Goal: Task Accomplishment & Management: Complete application form

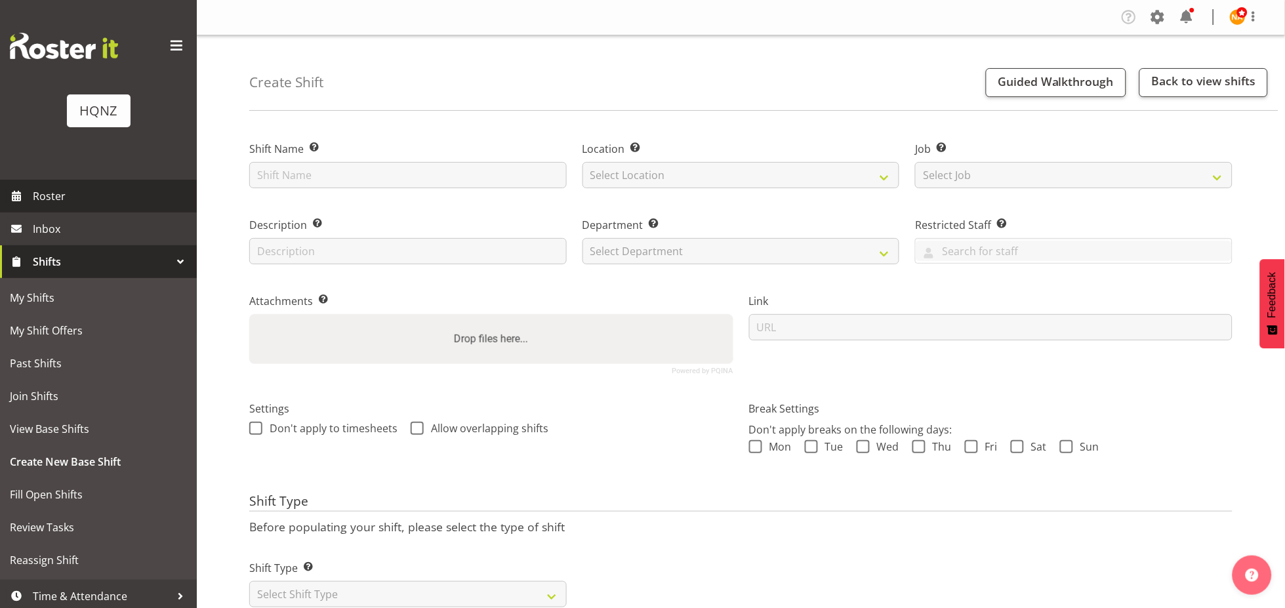
click at [73, 197] on span "Roster" at bounding box center [111, 196] width 157 height 20
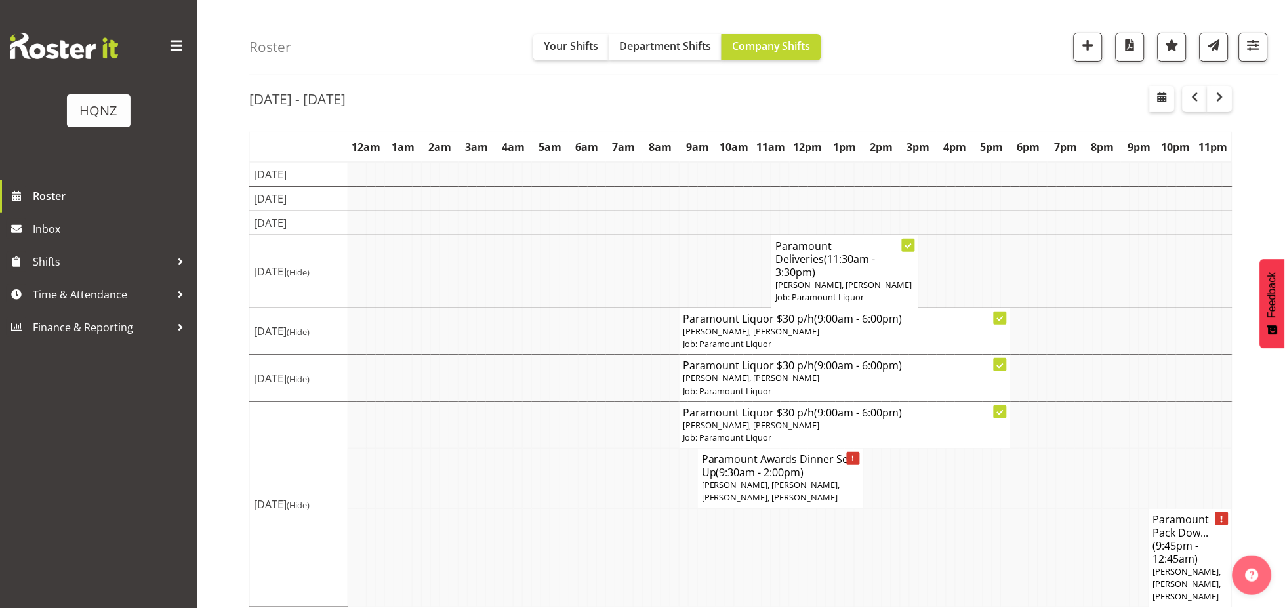
scroll to position [68, 0]
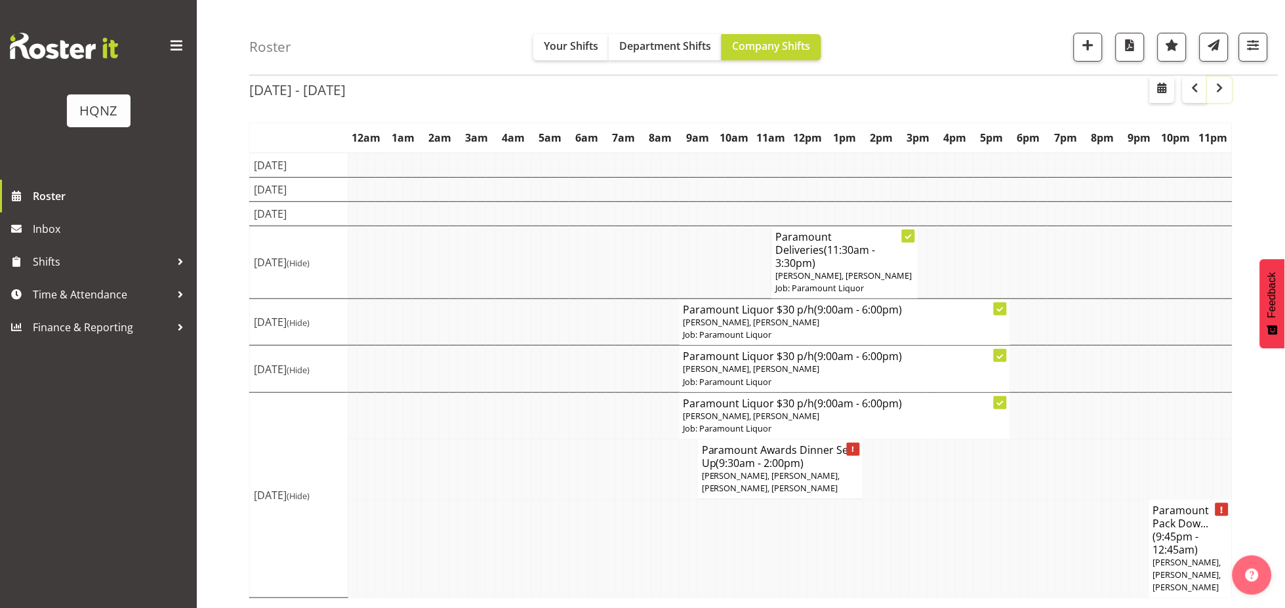
click at [1228, 92] on span "button" at bounding box center [1220, 88] width 16 height 16
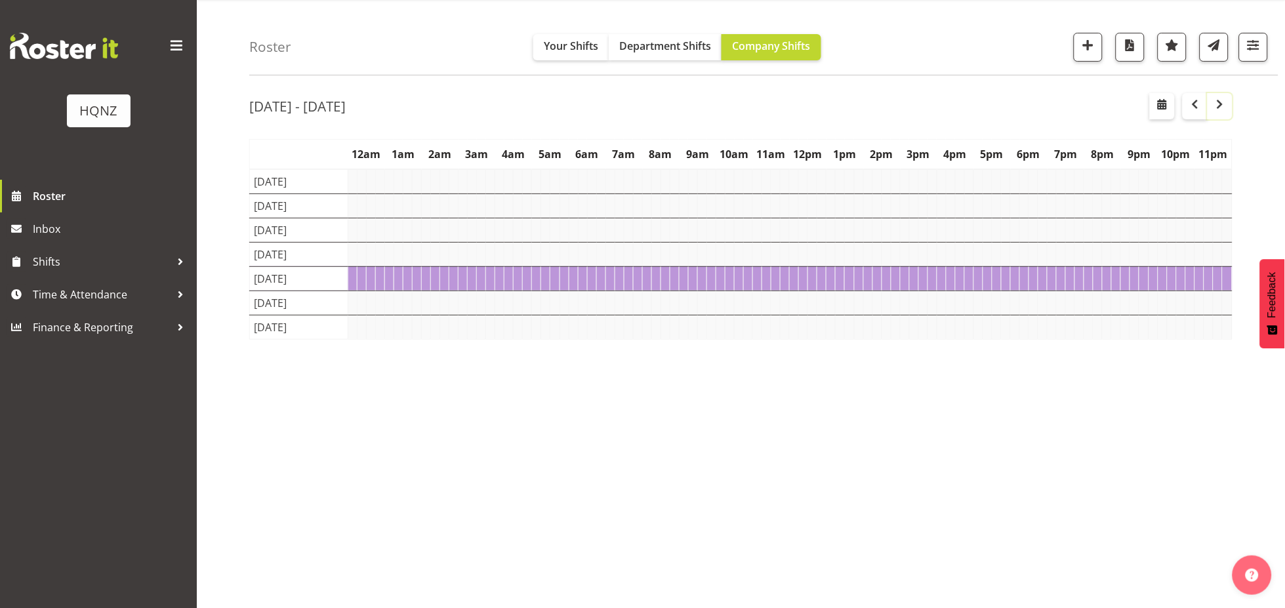
scroll to position [37, 0]
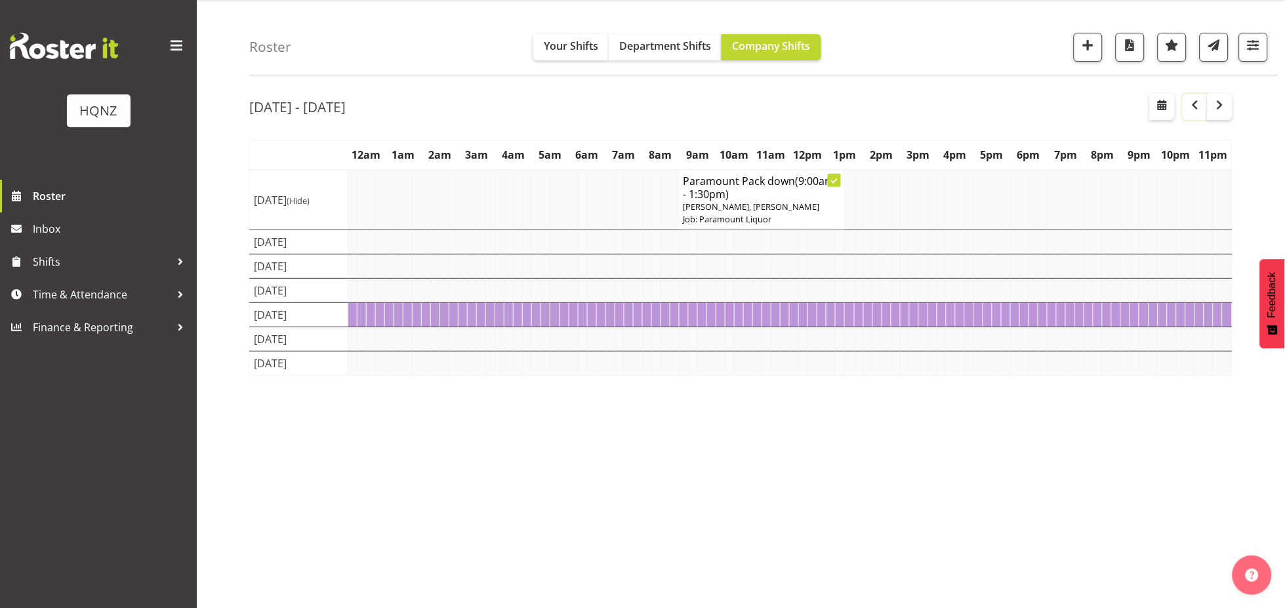
click at [1196, 102] on span "button" at bounding box center [1195, 105] width 16 height 16
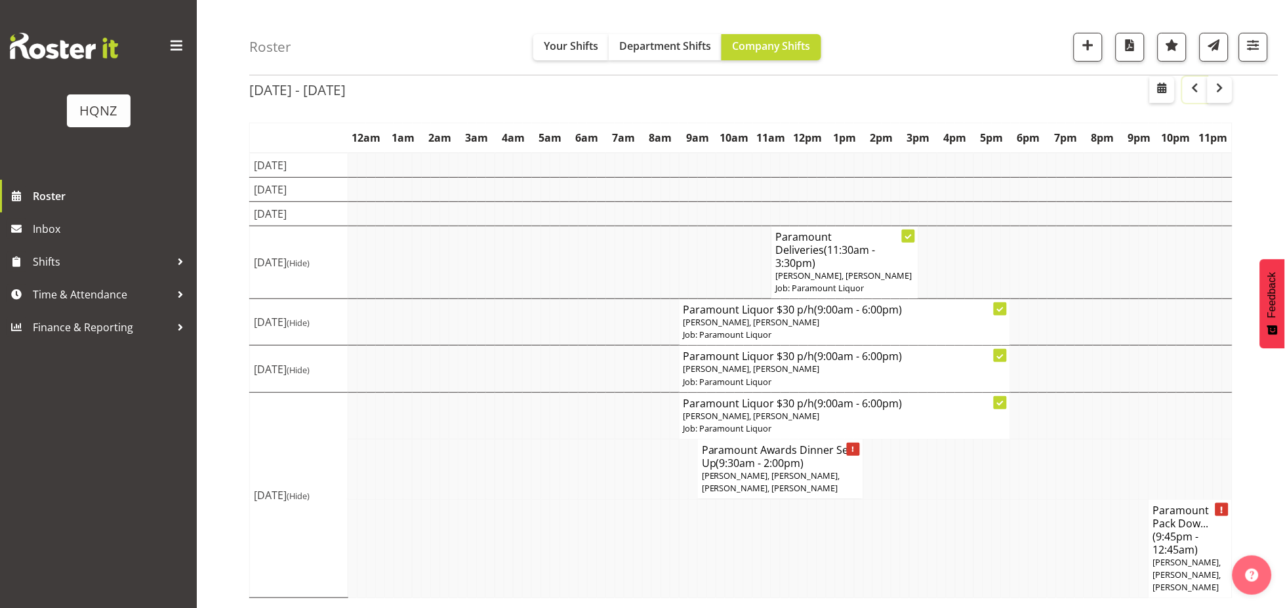
scroll to position [68, 0]
click at [1225, 92] on span "button" at bounding box center [1220, 88] width 16 height 16
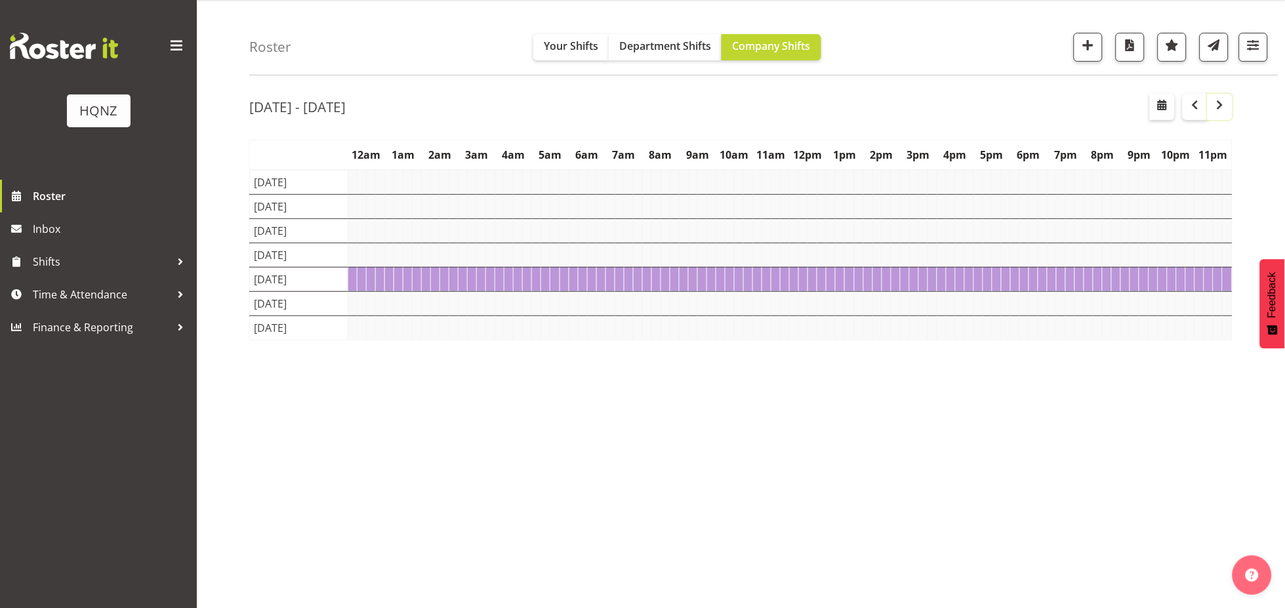
scroll to position [0, 0]
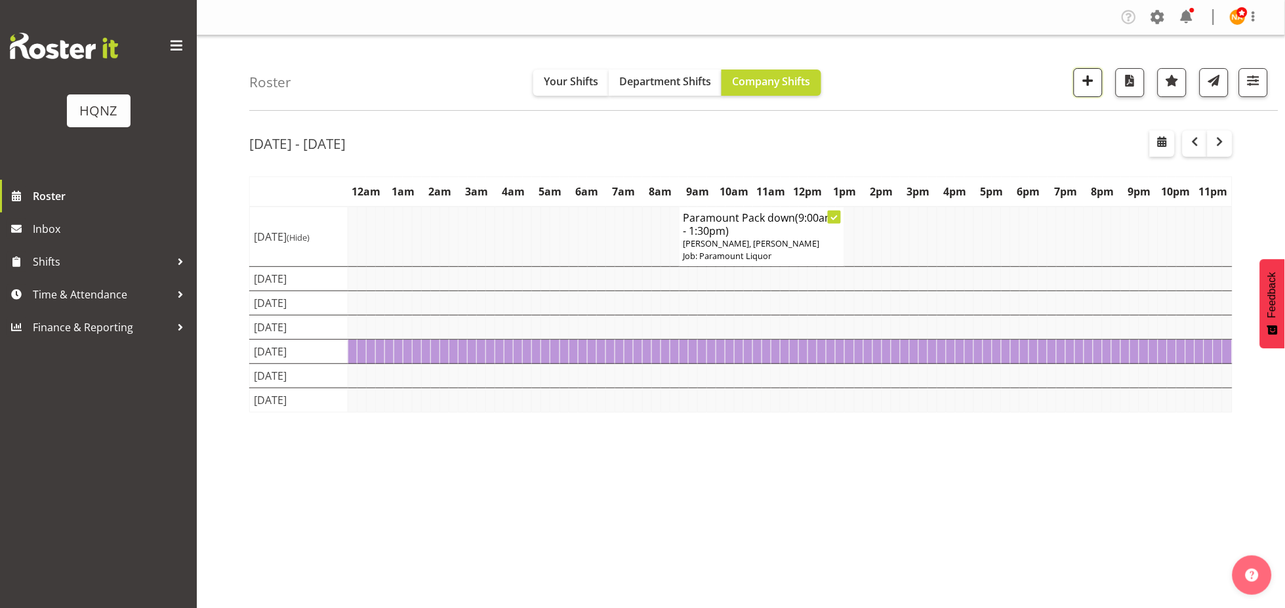
click at [1093, 91] on button "button" at bounding box center [1088, 82] width 29 height 29
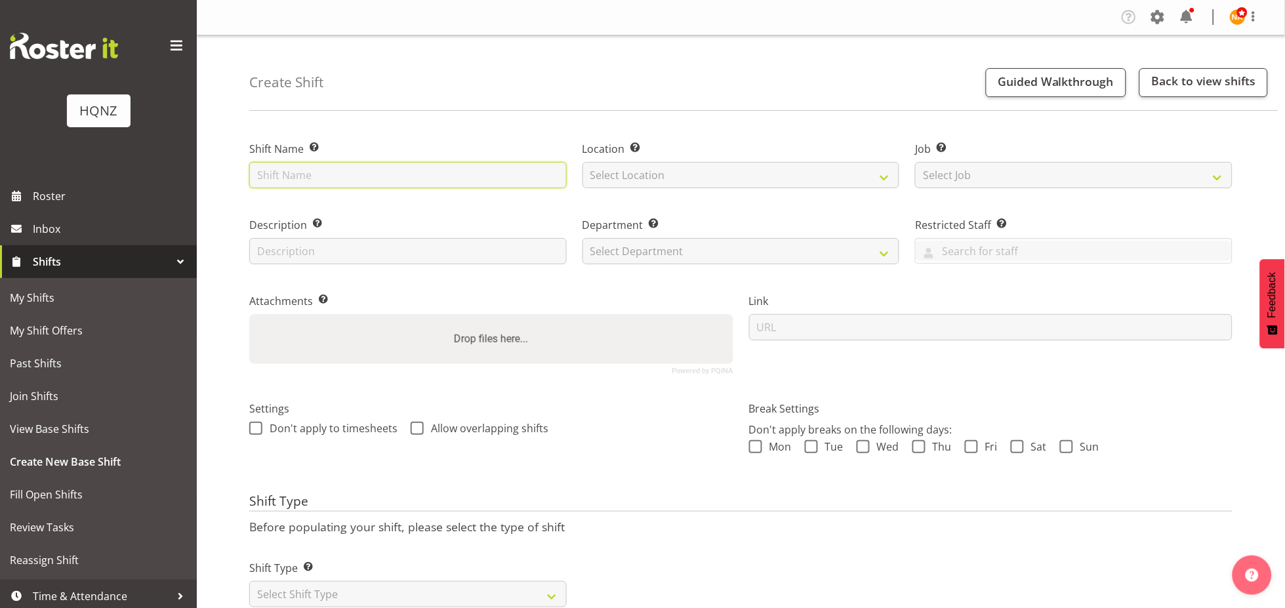
click at [414, 178] on input "text" at bounding box center [407, 175] width 317 height 26
type input "Memorial Hall Conference setup - meet at [GEOGRAPHIC_DATA]"
click at [644, 181] on select "Select Location HQNZ Head Office" at bounding box center [740, 175] width 317 height 26
select select "129"
click at [582, 162] on select "Select Location HQNZ Head Office" at bounding box center [740, 175] width 317 height 26
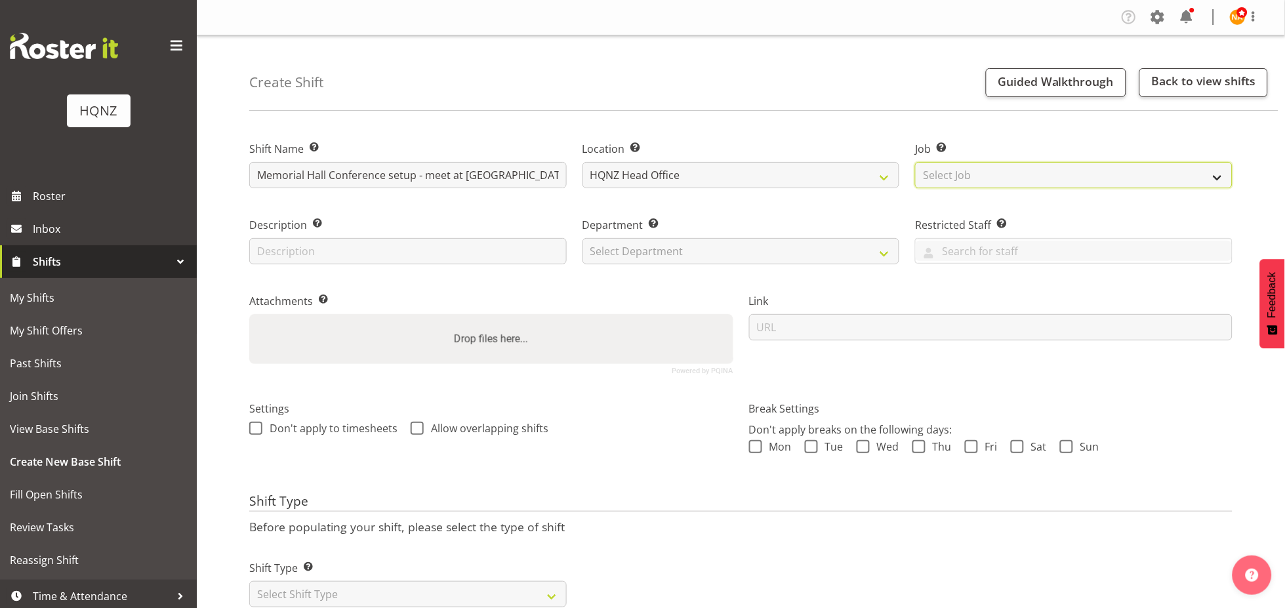
click at [976, 170] on select "Select Job Create new job Auto Super Shoppes Buddle Findlay Carsales Crowne Pla…" at bounding box center [1073, 175] width 317 height 26
click at [915, 162] on select "Select Job Create new job Auto Super Shoppes Buddle Findlay Carsales Crowne Pla…" at bounding box center [1073, 175] width 317 height 26
click at [1022, 169] on select "Create new job Auto Super Shoppes Buddle Findlay Carsales Crowne Plaza Events B…" at bounding box center [1073, 175] width 317 height 26
select select "0"
click at [915, 162] on select "Create new job Auto Super Shoppes Buddle Findlay Carsales Crowne Plaza Events B…" at bounding box center [1073, 175] width 317 height 26
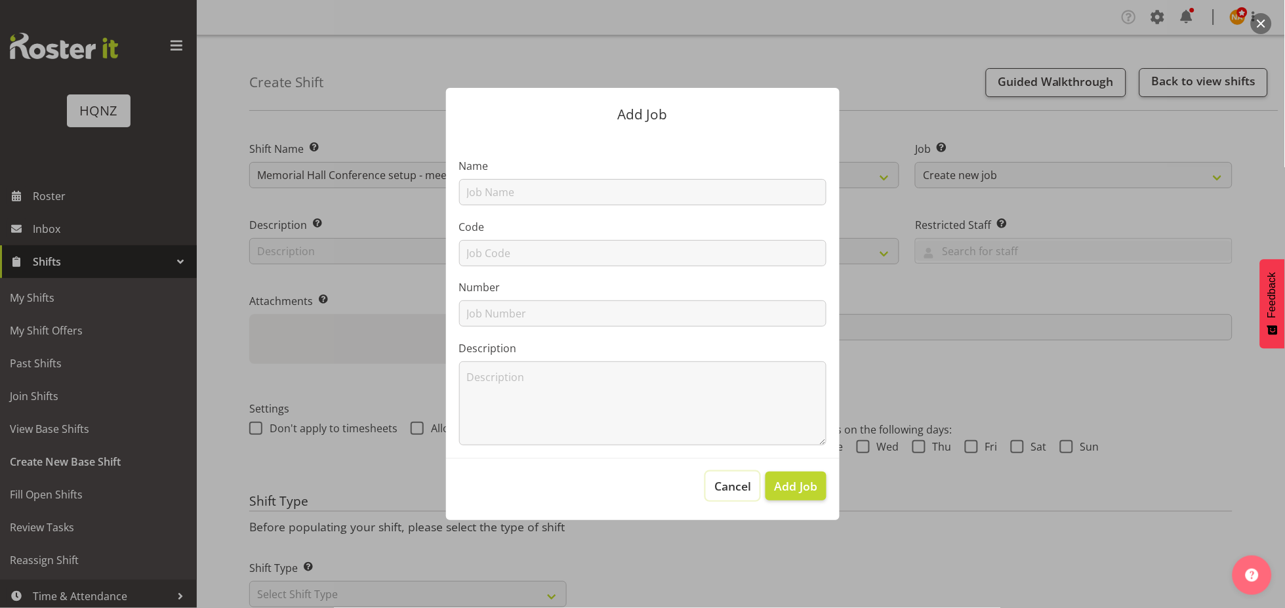
click at [716, 487] on span "Cancel" at bounding box center [732, 485] width 37 height 17
drag, startPoint x: 737, startPoint y: 487, endPoint x: 742, endPoint y: 477, distance: 10.9
click at [742, 477] on span "Cancel" at bounding box center [732, 485] width 37 height 17
click at [586, 202] on input "text" at bounding box center [642, 192] width 367 height 26
type input "T"
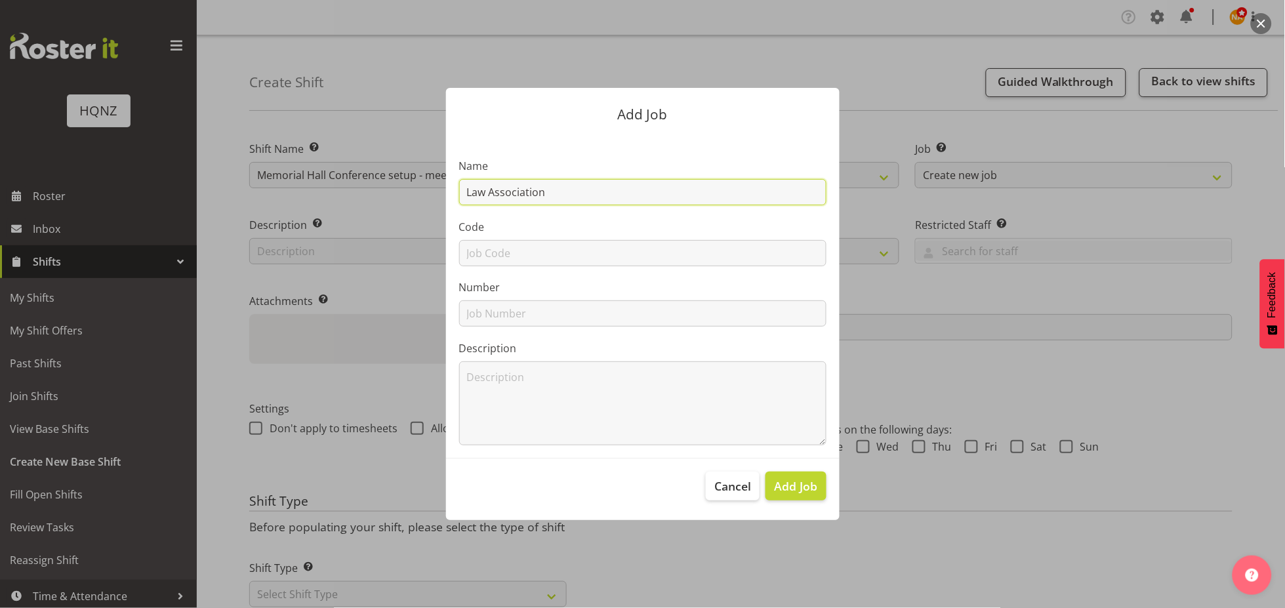
type input "Law Association"
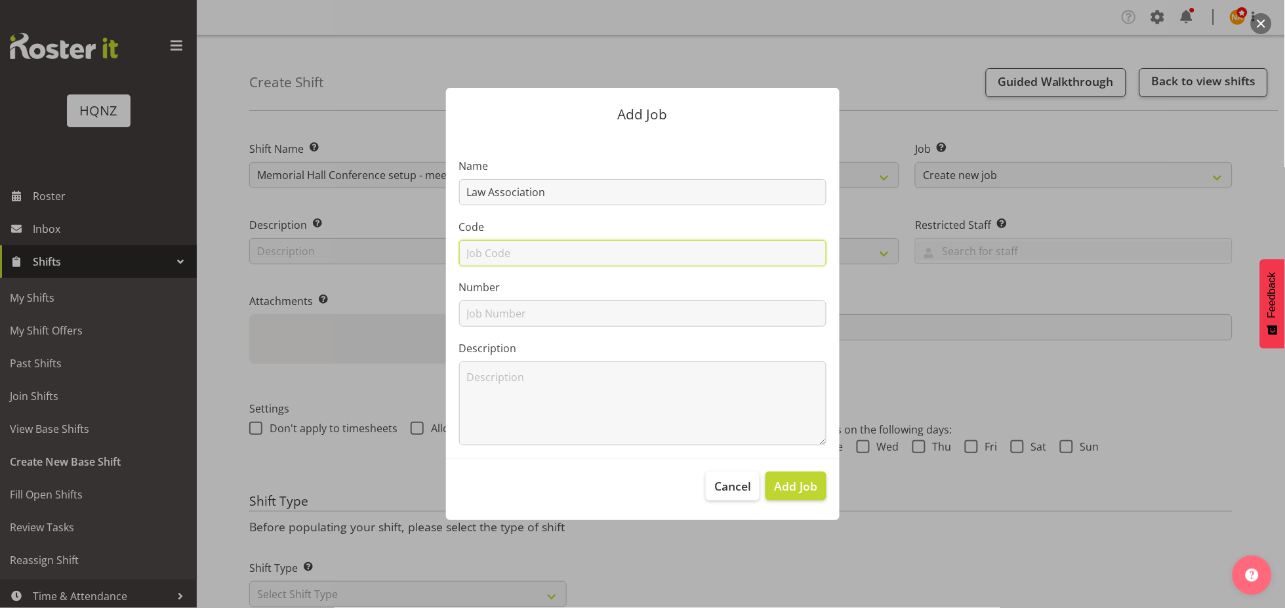
click at [495, 260] on input "text" at bounding box center [642, 253] width 367 height 26
type input "5993"
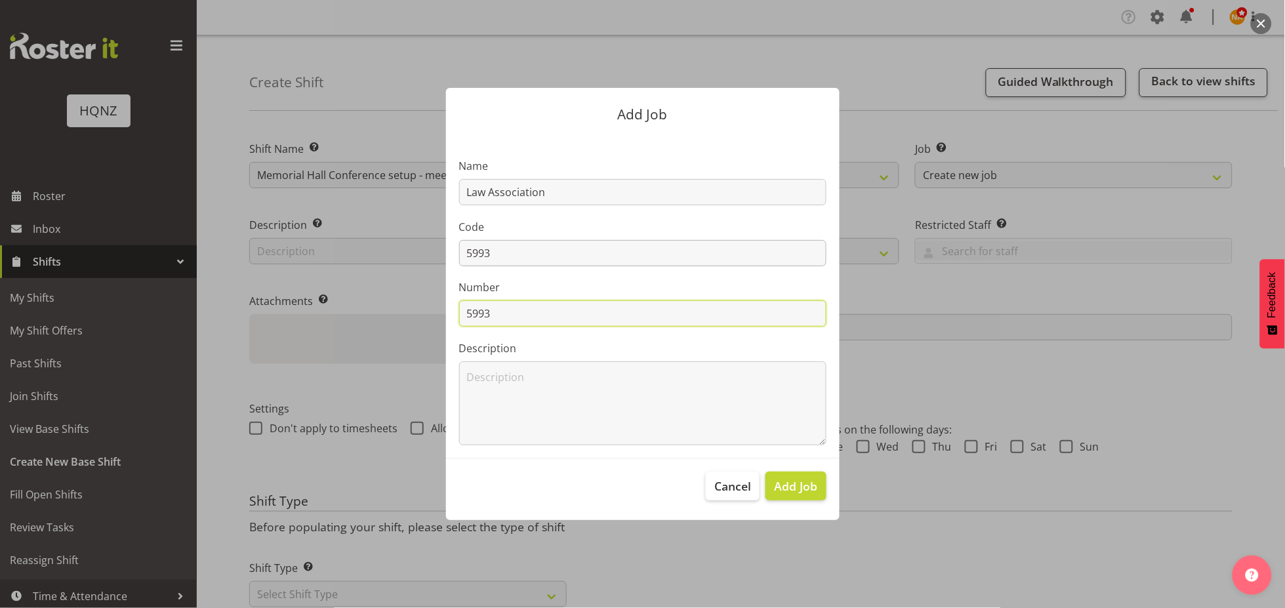
type input "5993"
click at [809, 488] on span "Add Job" at bounding box center [795, 485] width 43 height 17
select select
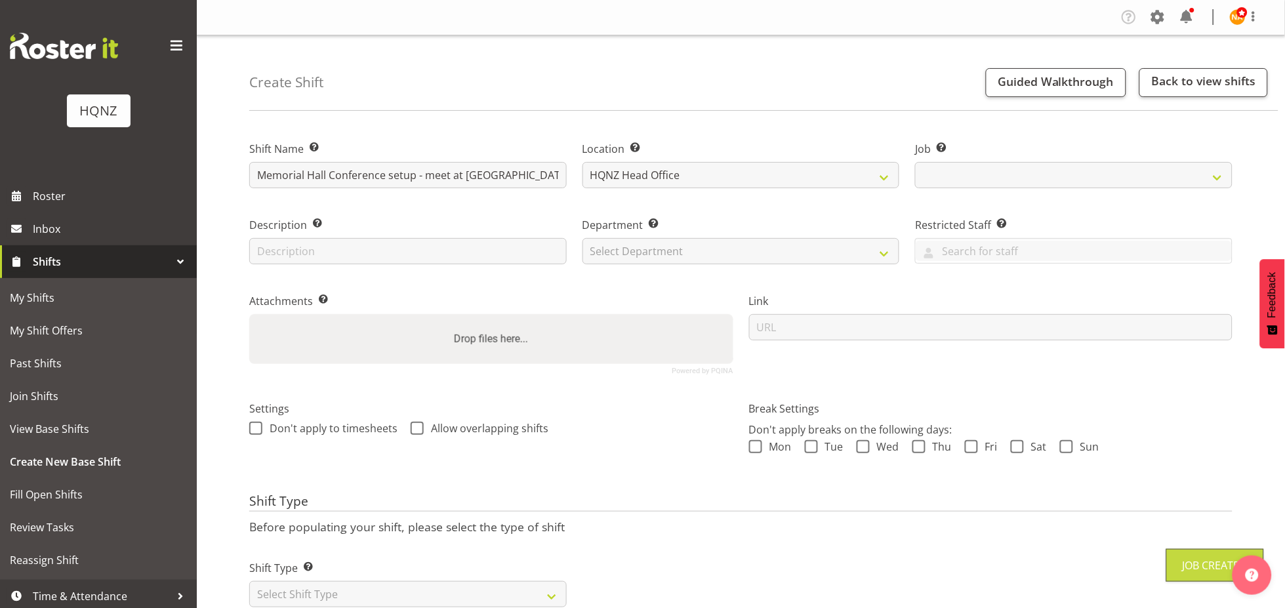
select select "10645"
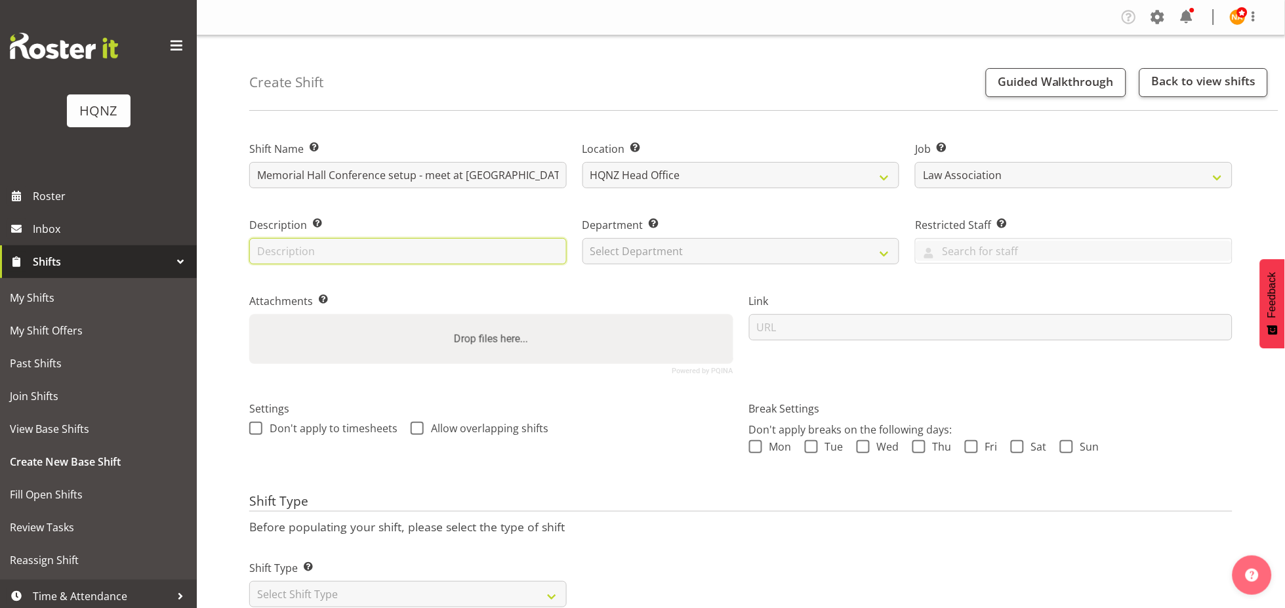
click at [360, 254] on input "text" at bounding box center [407, 251] width 317 height 26
type input "Setup for conference, heavy lifting, moving chairs and tables."
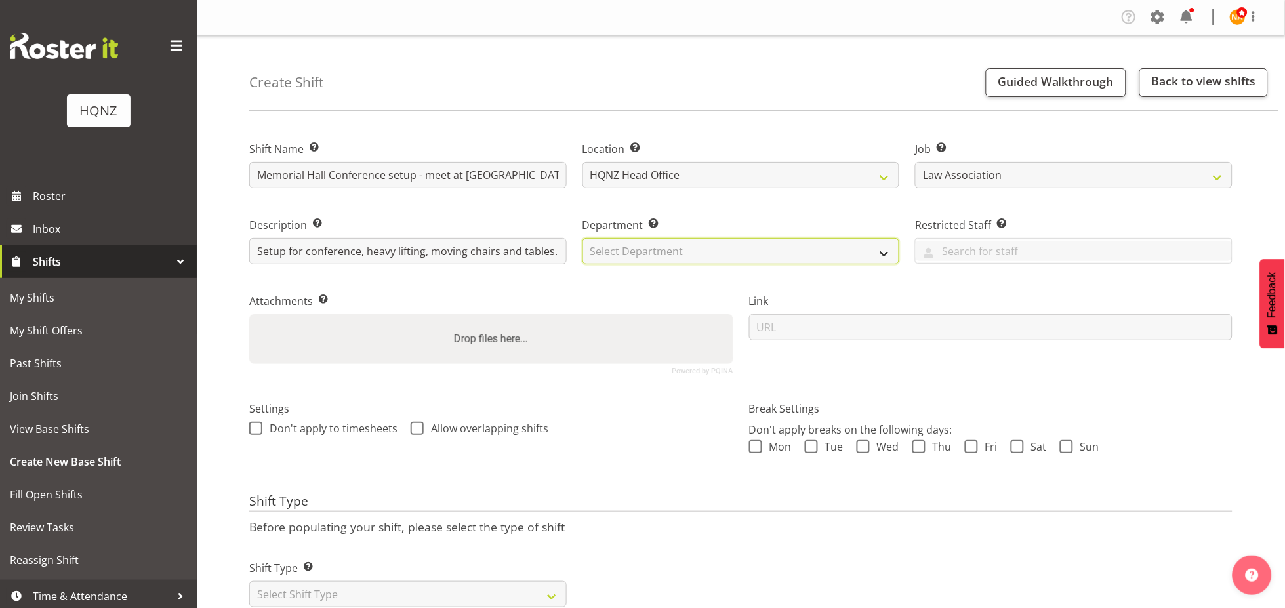
click at [627, 256] on select "Select Department HQ Casual Staff" at bounding box center [740, 251] width 317 height 26
select select "127"
click at [582, 238] on select "Select Department HQ Casual Staff" at bounding box center [740, 251] width 317 height 26
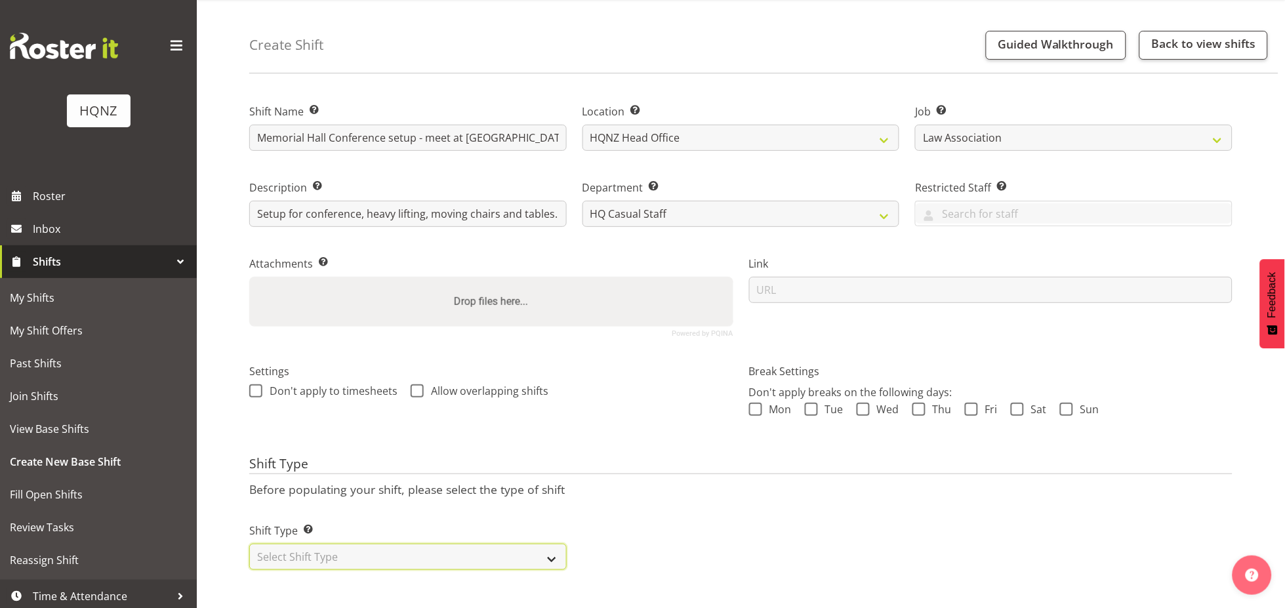
click at [384, 549] on select "Select Shift Type One Off Shift Recurring Shift Rotating Shift" at bounding box center [407, 557] width 317 height 26
select select "one_off"
click at [249, 544] on select "Select Shift Type One Off Shift Recurring Shift Rotating Shift" at bounding box center [407, 557] width 317 height 26
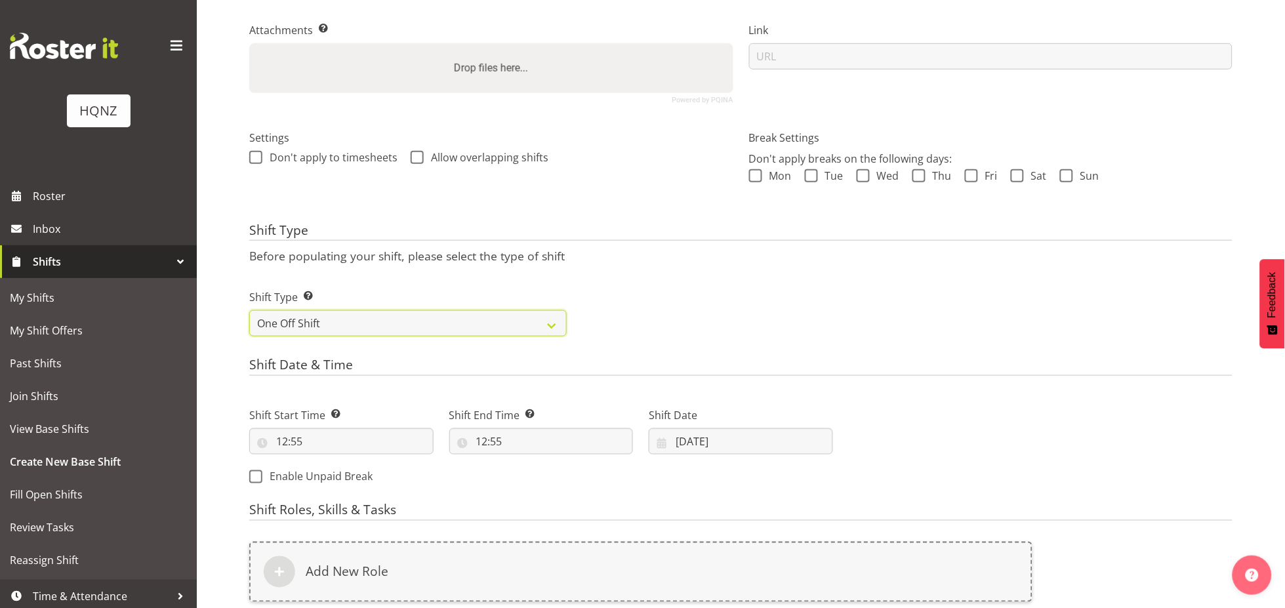
scroll to position [412, 0]
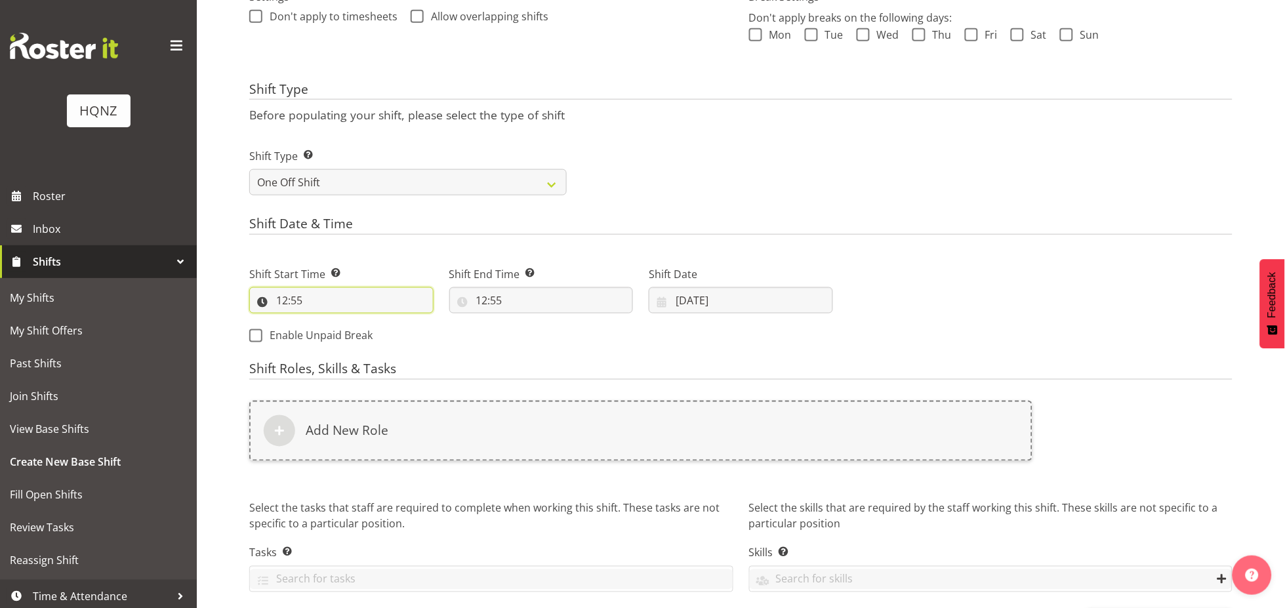
click at [338, 304] on input "12:55" at bounding box center [341, 300] width 184 height 26
click at [331, 305] on input "12:55" at bounding box center [341, 300] width 184 height 26
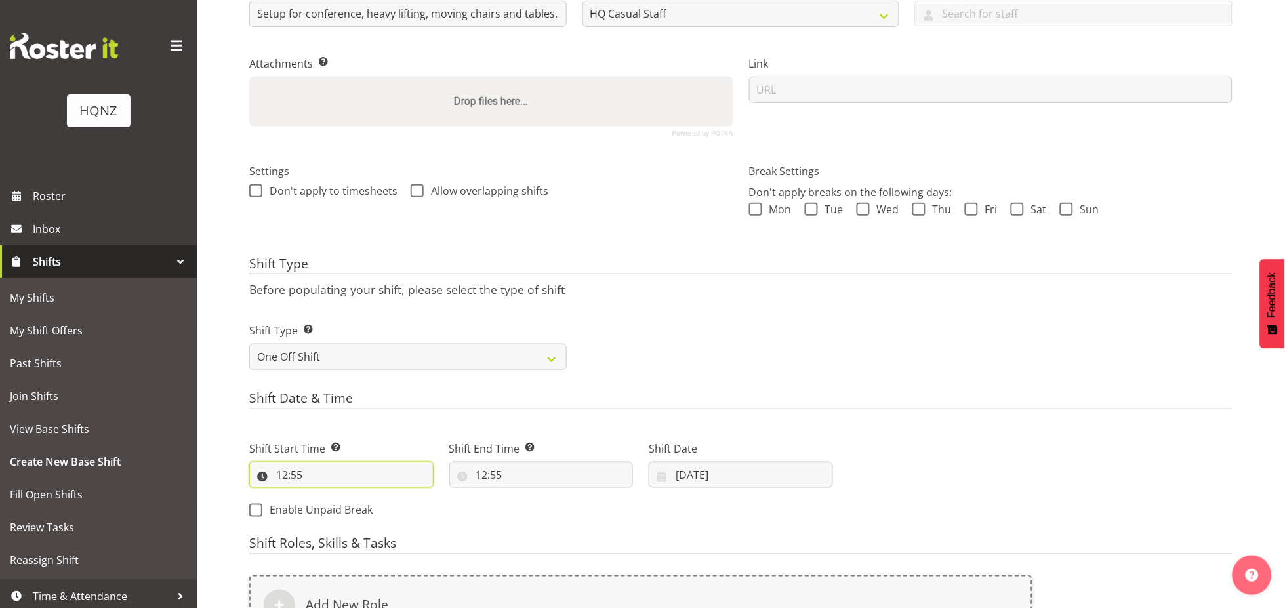
scroll to position [291, 0]
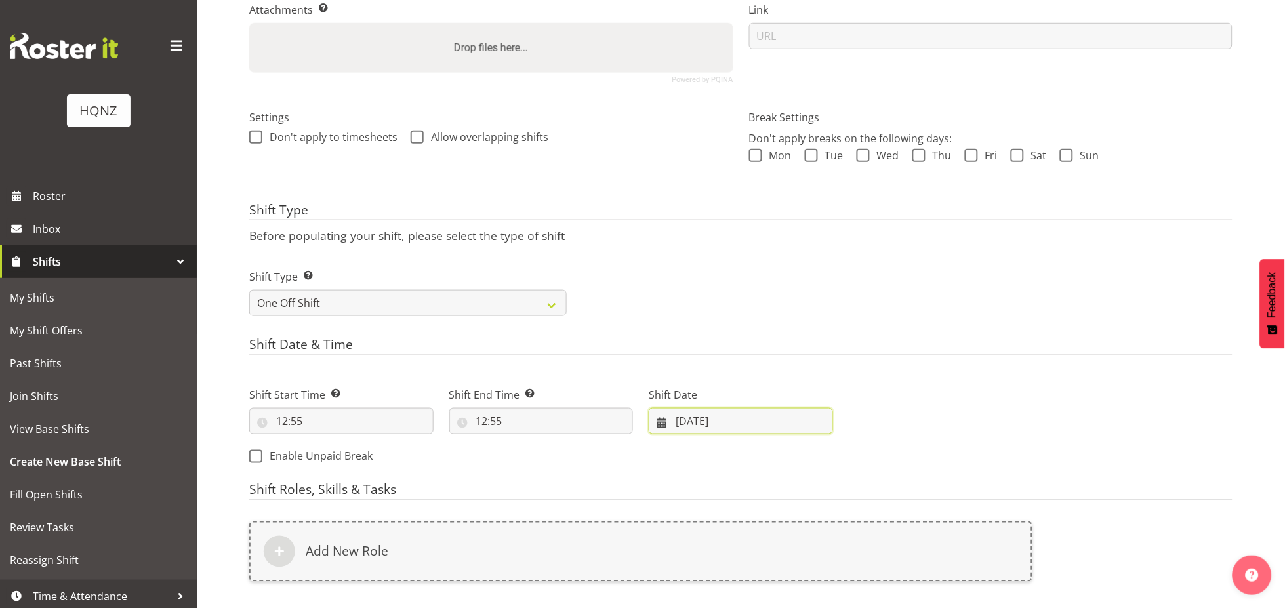
click at [714, 426] on input "11/09/2025" at bounding box center [741, 421] width 184 height 26
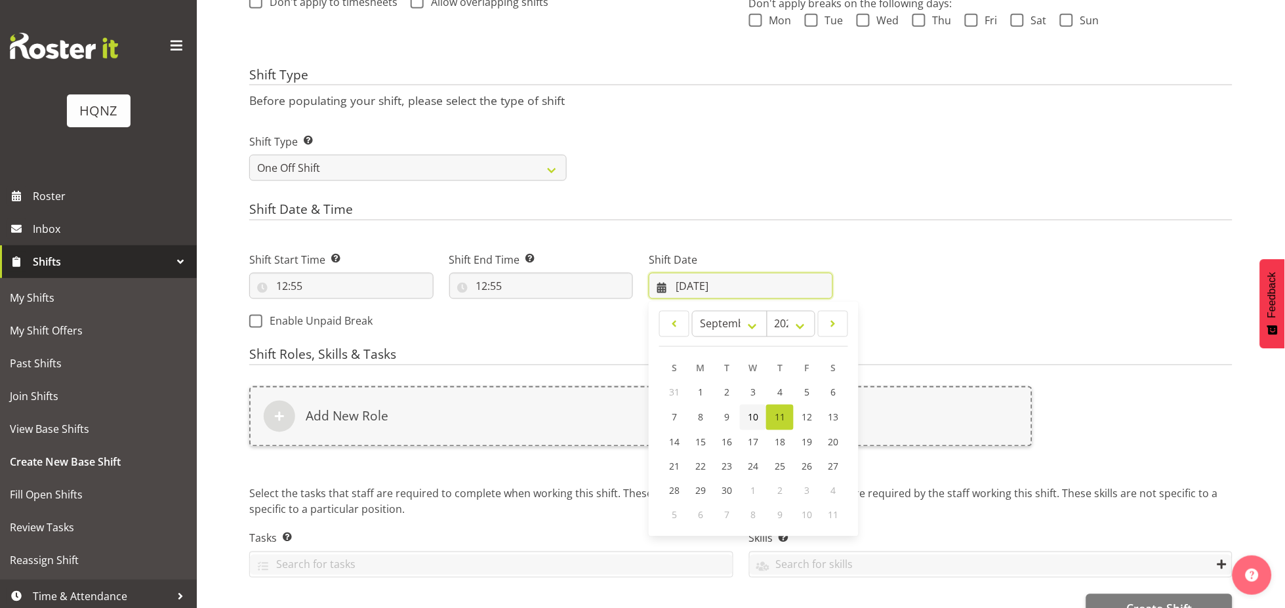
scroll to position [437, 0]
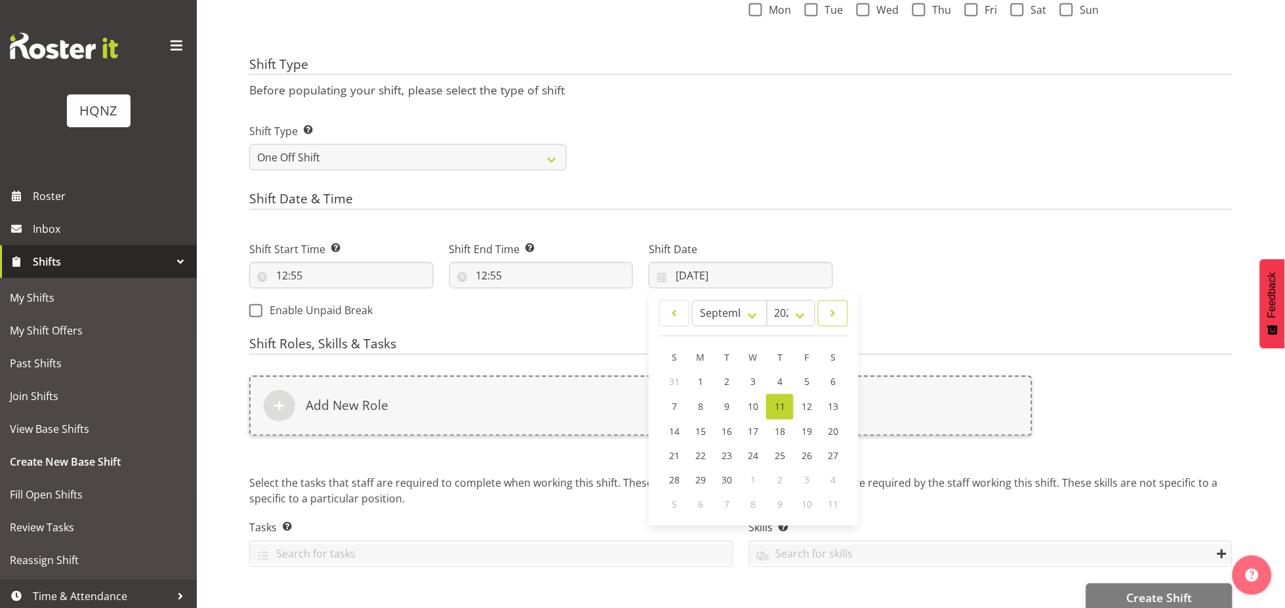
click at [844, 304] on link at bounding box center [833, 313] width 30 height 26
select select "9"
click at [756, 401] on span "8" at bounding box center [753, 406] width 5 height 12
type input "08/10/2025"
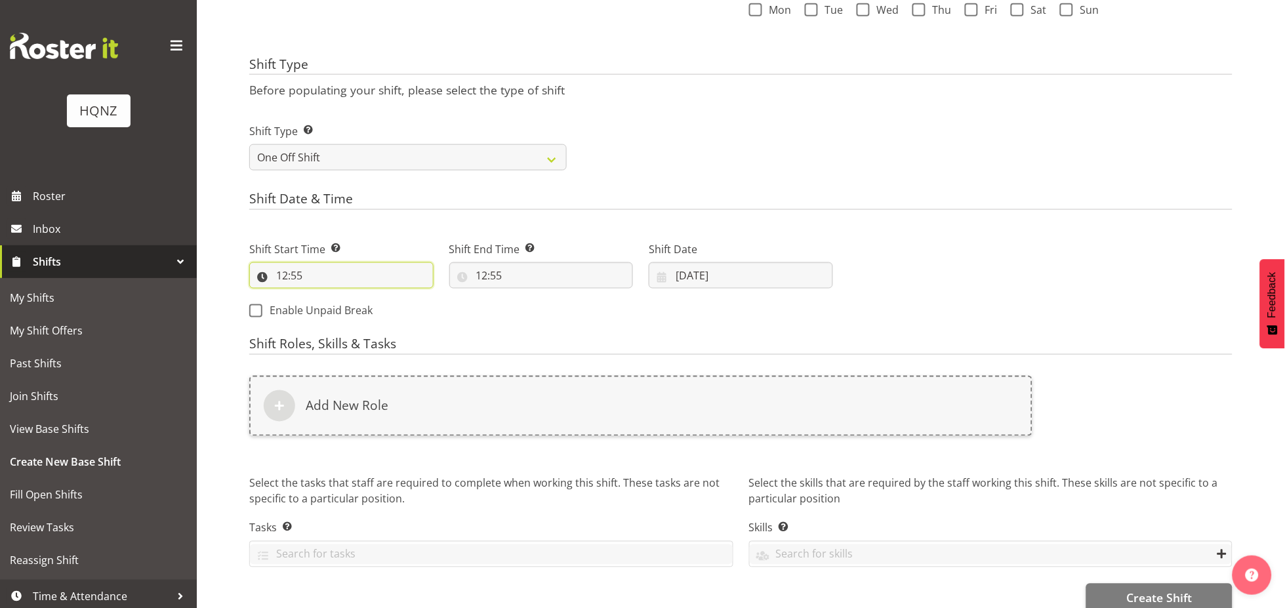
click at [291, 265] on input "12:55" at bounding box center [341, 275] width 184 height 26
click at [340, 312] on select "00 01 02 03 04 05 06 07 08 09 10 11 12 13 14 15 16 17 18 19 20 21 22 23" at bounding box center [339, 309] width 30 height 26
select select "14"
click at [324, 296] on select "00 01 02 03 04 05 06 07 08 09 10 11 12 13 14 15 16 17 18 19 20 21 22 23" at bounding box center [339, 309] width 30 height 26
type input "14:55"
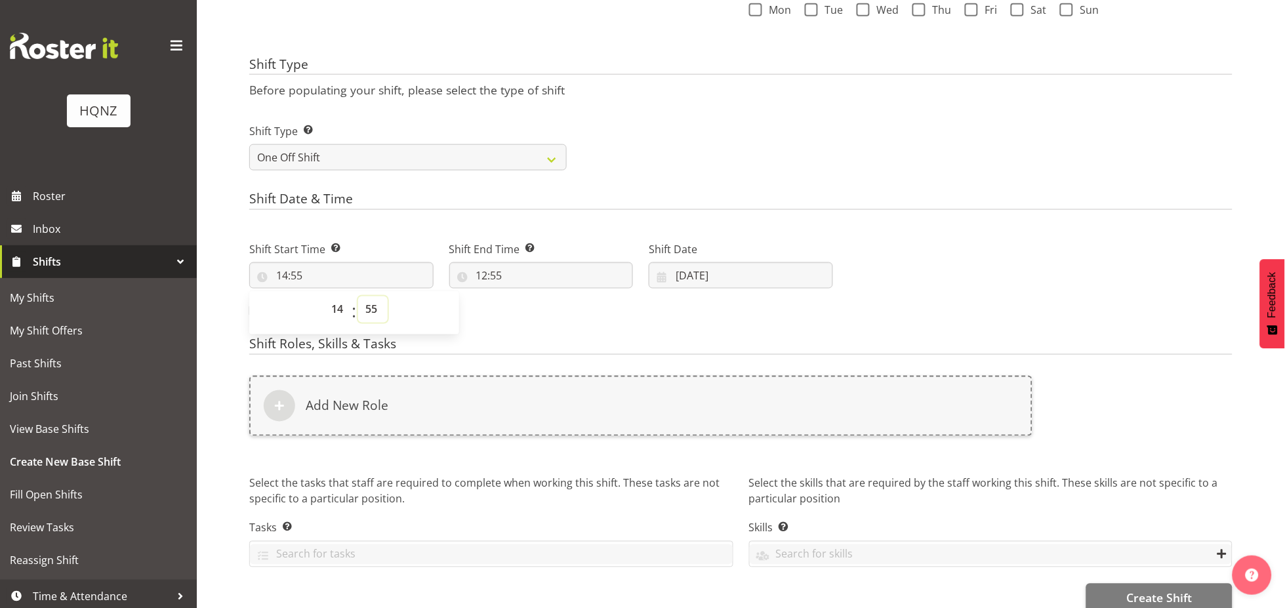
click at [365, 314] on select "00 01 02 03 04 05 06 07 08 09 10 11 12 13 14 15 16 17 18 19 20 21 22 23 24 25 2…" at bounding box center [373, 309] width 30 height 26
select select "0"
click at [358, 296] on select "00 01 02 03 04 05 06 07 08 09 10 11 12 13 14 15 16 17 18 19 20 21 22 23 24 25 2…" at bounding box center [373, 309] width 30 height 26
type input "14:00"
click at [481, 276] on input "12:55" at bounding box center [541, 275] width 184 height 26
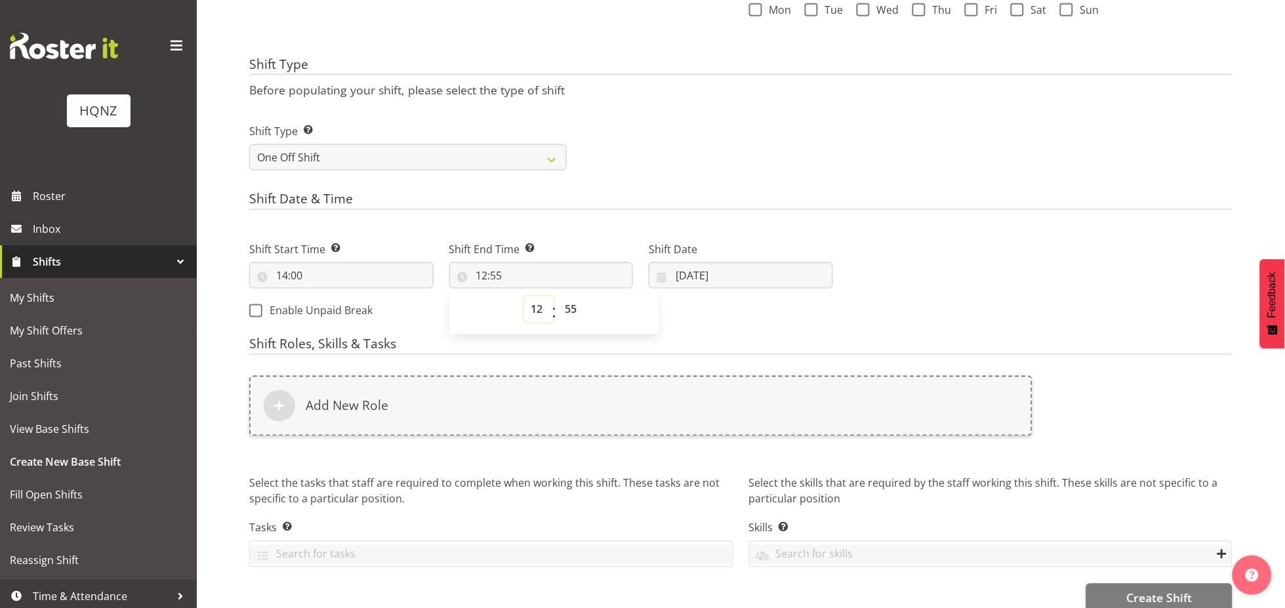
click at [531, 310] on select "00 01 02 03 04 05 06 07 08 09 10 11 12 13 14 15 16 17 18 19 20 21 22 23" at bounding box center [539, 309] width 30 height 26
select select "18"
click at [524, 296] on select "00 01 02 03 04 05 06 07 08 09 10 11 12 13 14 15 16 17 18 19 20 21 22 23" at bounding box center [539, 309] width 30 height 26
type input "18:55"
click at [563, 312] on select "00 01 02 03 04 05 06 07 08 09 10 11 12 13 14 15 16 17 18 19 20 21 22 23 24 25 2…" at bounding box center [573, 309] width 30 height 26
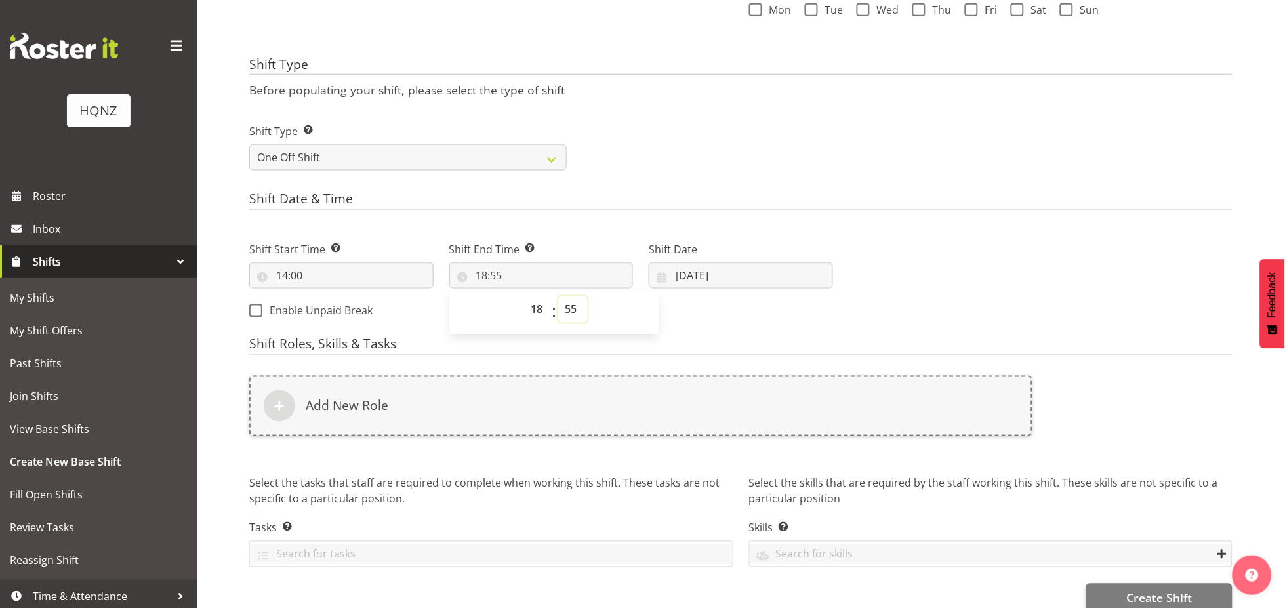
select select "0"
click at [558, 296] on select "00 01 02 03 04 05 06 07 08 09 10 11 12 13 14 15 16 17 18 19 20 21 22 23 24 25 2…" at bounding box center [573, 309] width 30 height 26
type input "18:00"
click at [701, 342] on h4 "Shift Roles, Skills & Tasks" at bounding box center [740, 346] width 983 height 18
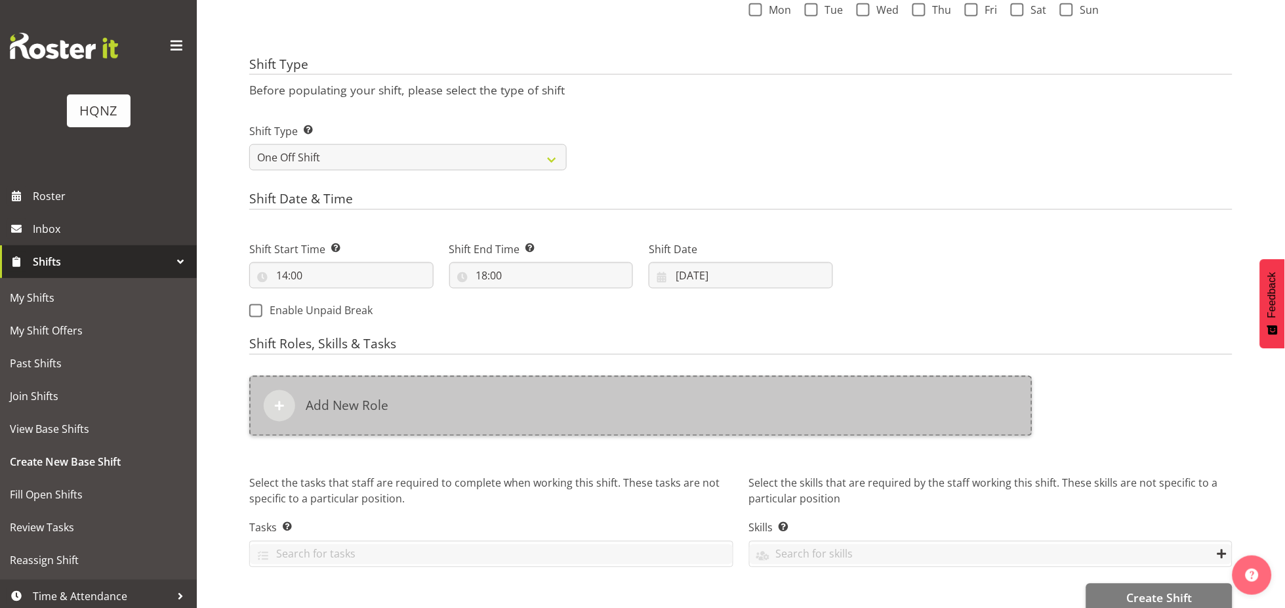
click at [369, 386] on div "Add New Role" at bounding box center [640, 406] width 783 height 60
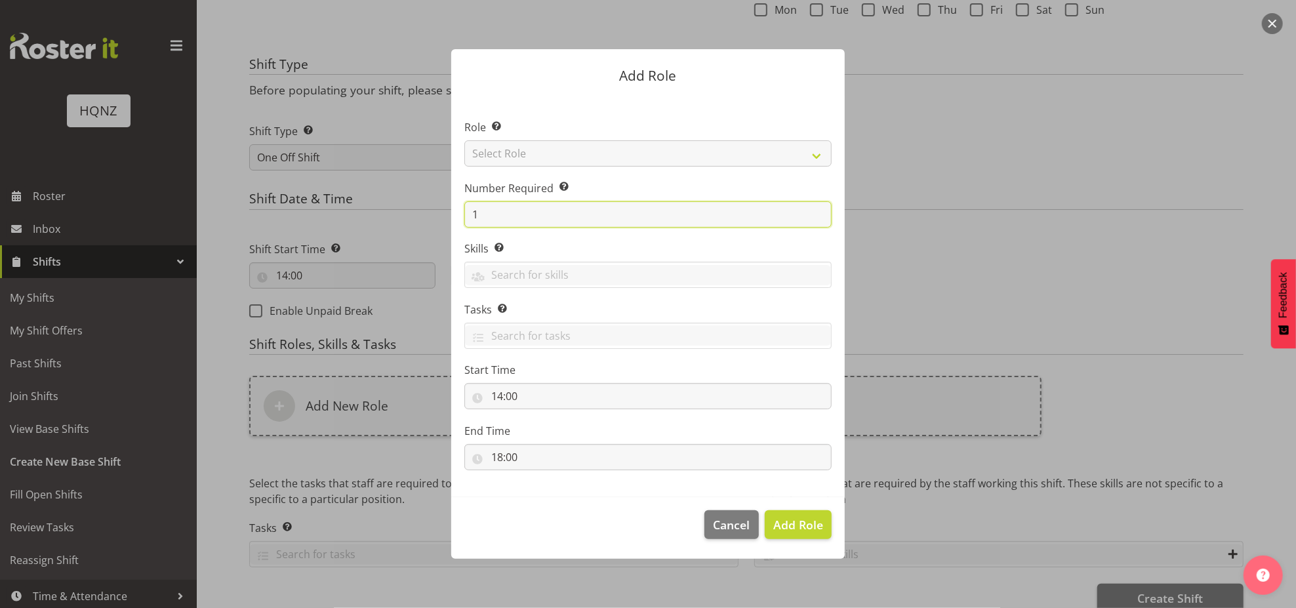
click at [479, 215] on input "1" at bounding box center [647, 214] width 367 height 26
drag, startPoint x: 498, startPoint y: 216, endPoint x: 451, endPoint y: 217, distance: 47.9
click at [451, 217] on section "Role Select the role you wish to add to the shift. Select Role Activity host Ai…" at bounding box center [648, 296] width 394 height 401
type input "4"
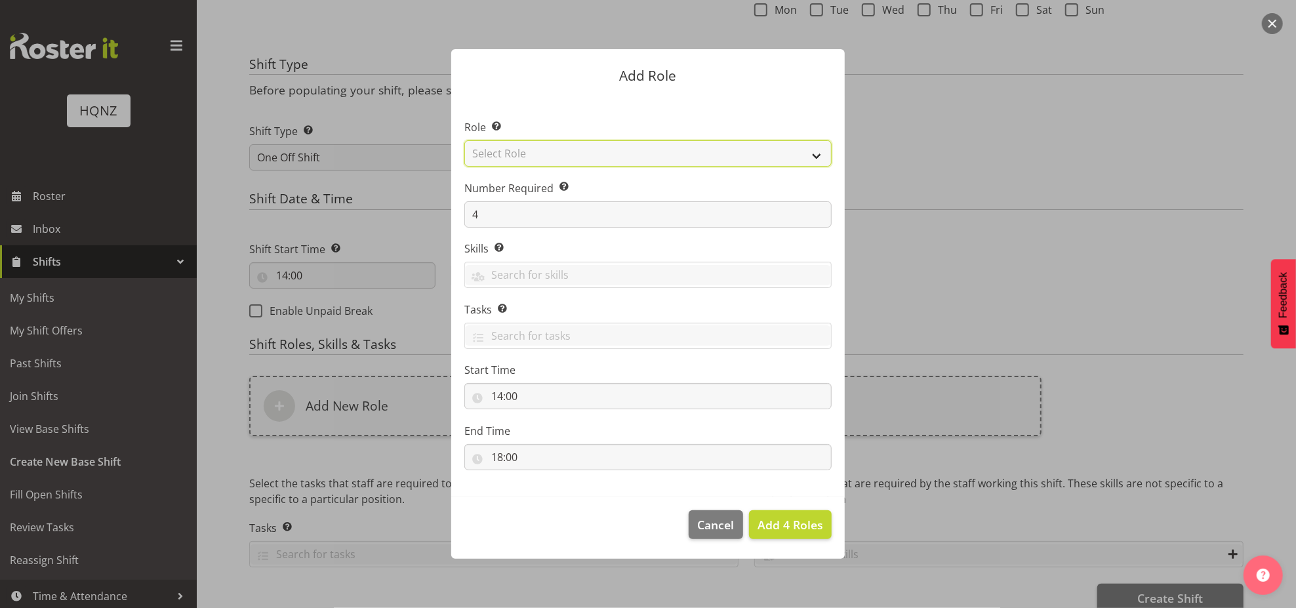
click at [496, 140] on select "Select Role Activity host Airport arrivals/departures Cleaning Event support Te…" at bounding box center [647, 153] width 367 height 26
select select "249"
click at [464, 140] on select "Select Role Activity host Airport arrivals/departures Cleaning Event support Te…" at bounding box center [647, 153] width 367 height 26
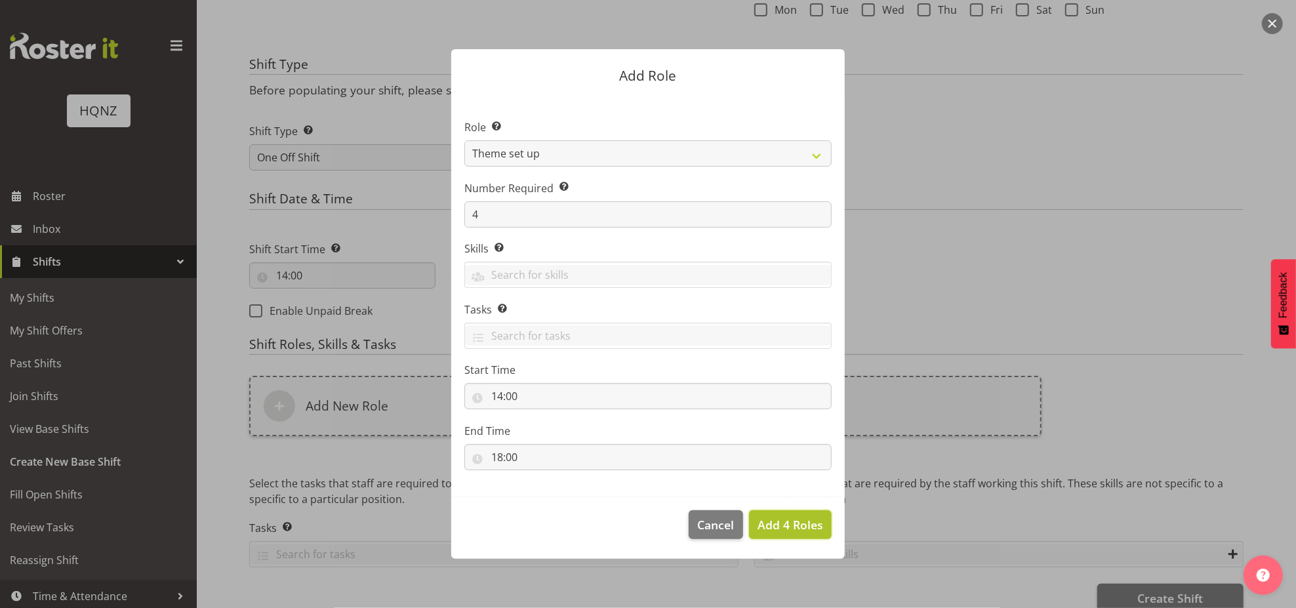
click at [802, 512] on button "Add 4 Roles" at bounding box center [790, 524] width 83 height 29
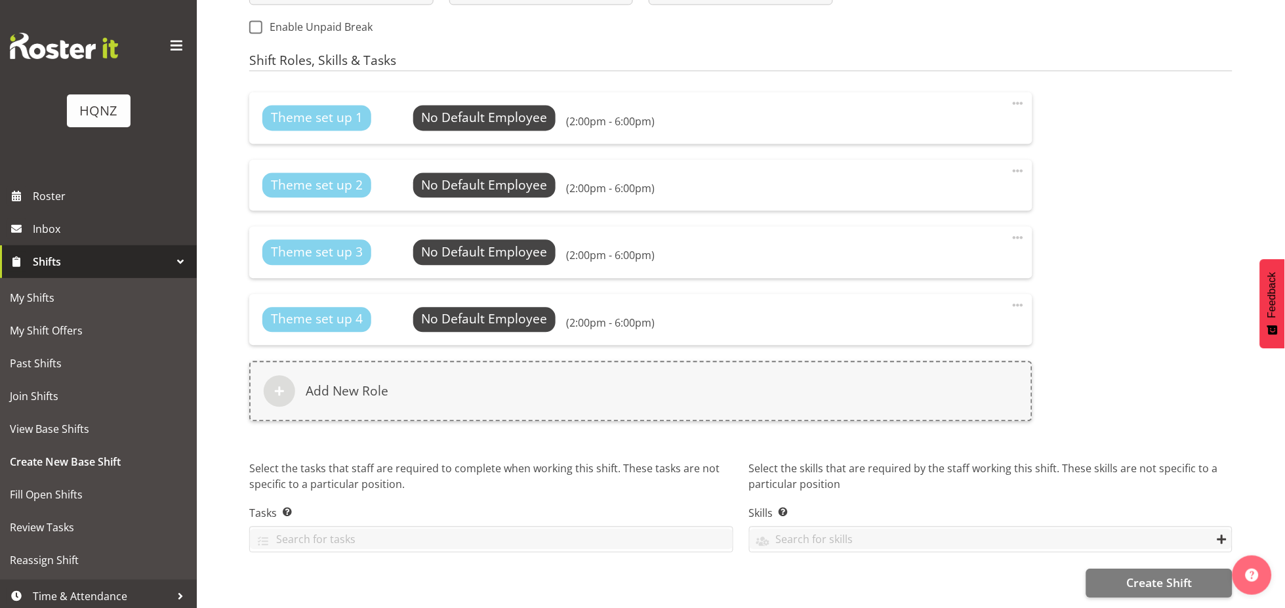
scroll to position [729, 0]
drag, startPoint x: 1157, startPoint y: 571, endPoint x: 1159, endPoint y: 558, distance: 12.6
click at [1156, 575] on span "Create Shift" at bounding box center [1159, 583] width 66 height 17
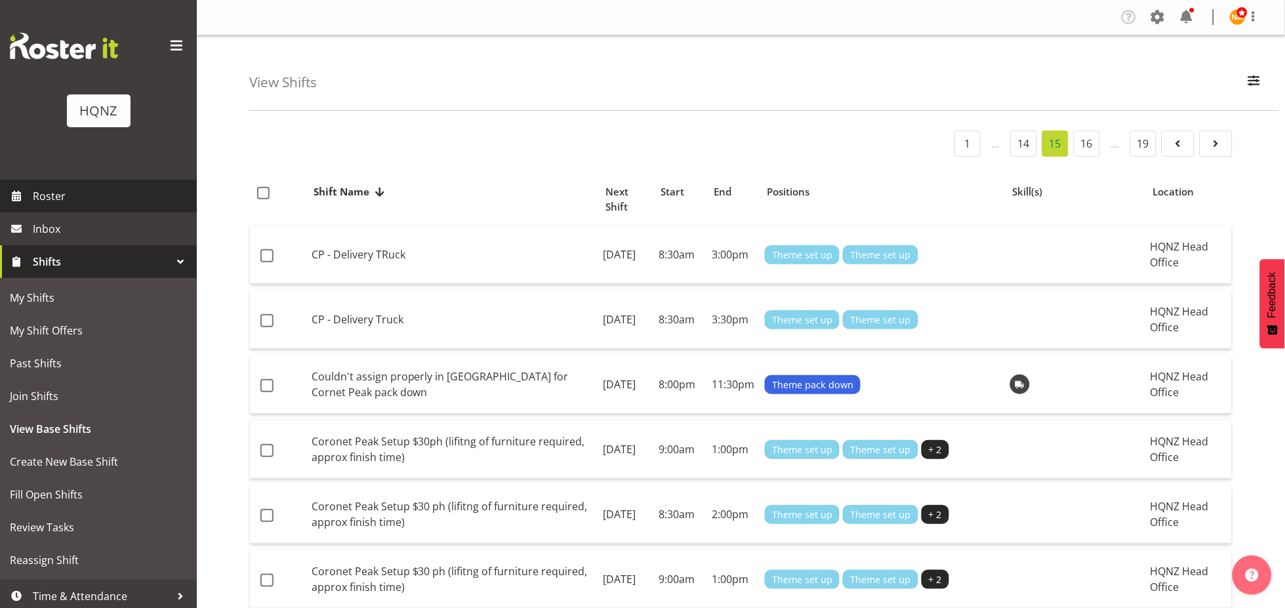
click at [73, 190] on span "Roster" at bounding box center [111, 196] width 157 height 20
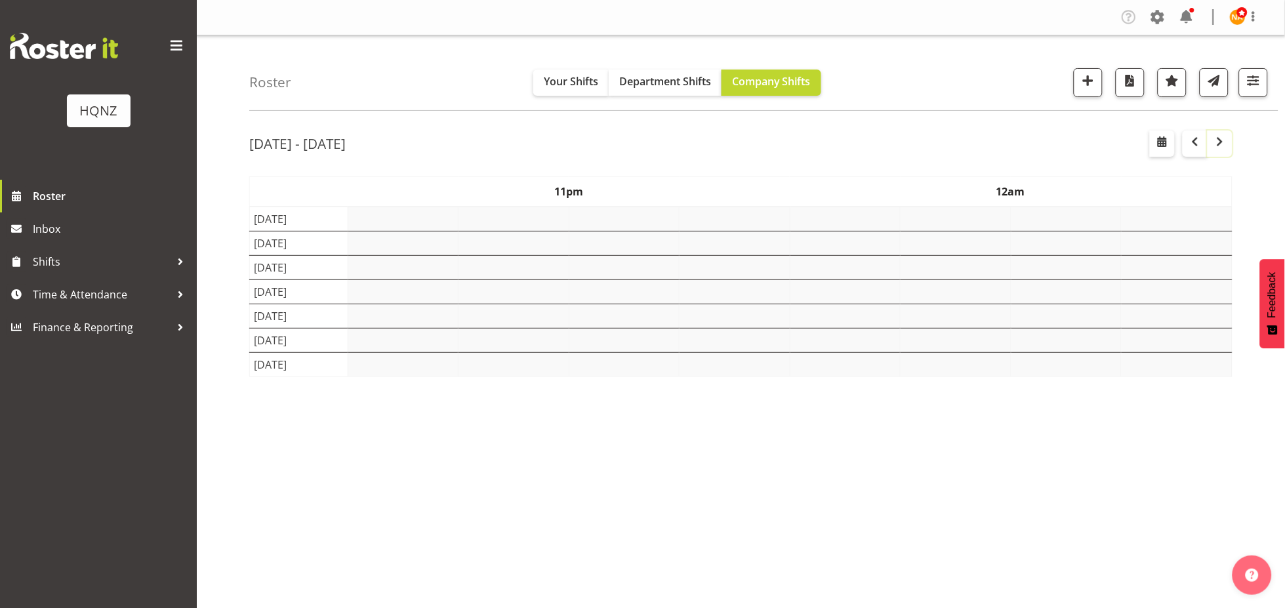
click at [1207, 154] on button "button" at bounding box center [1219, 144] width 25 height 26
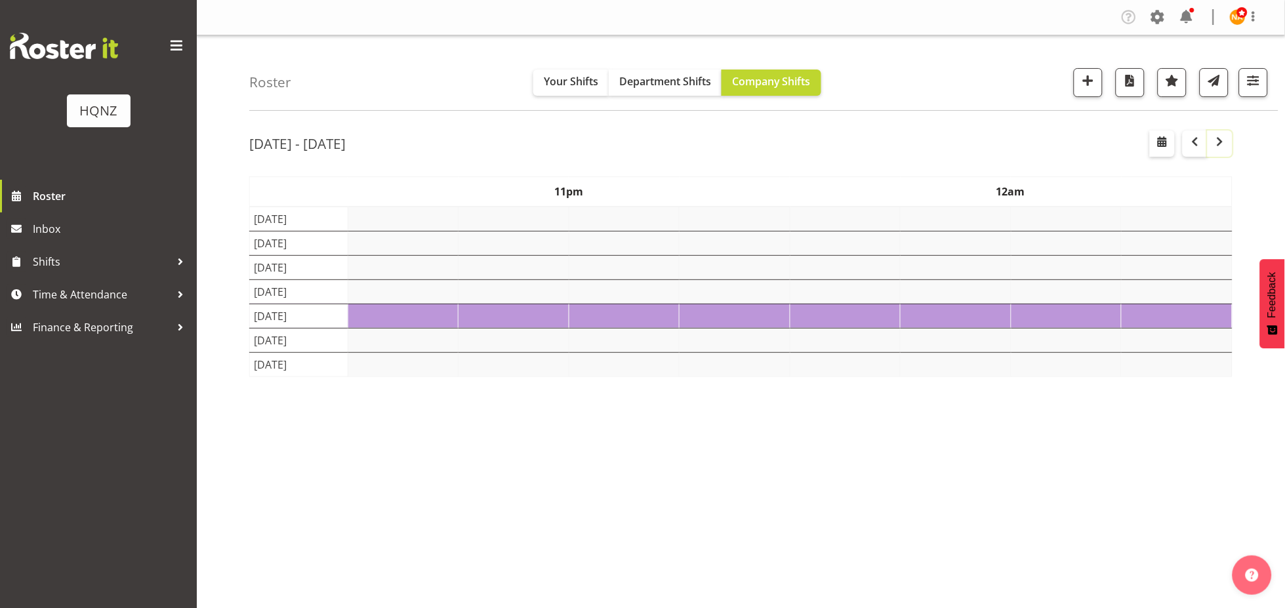
click at [1208, 154] on button "button" at bounding box center [1219, 144] width 25 height 26
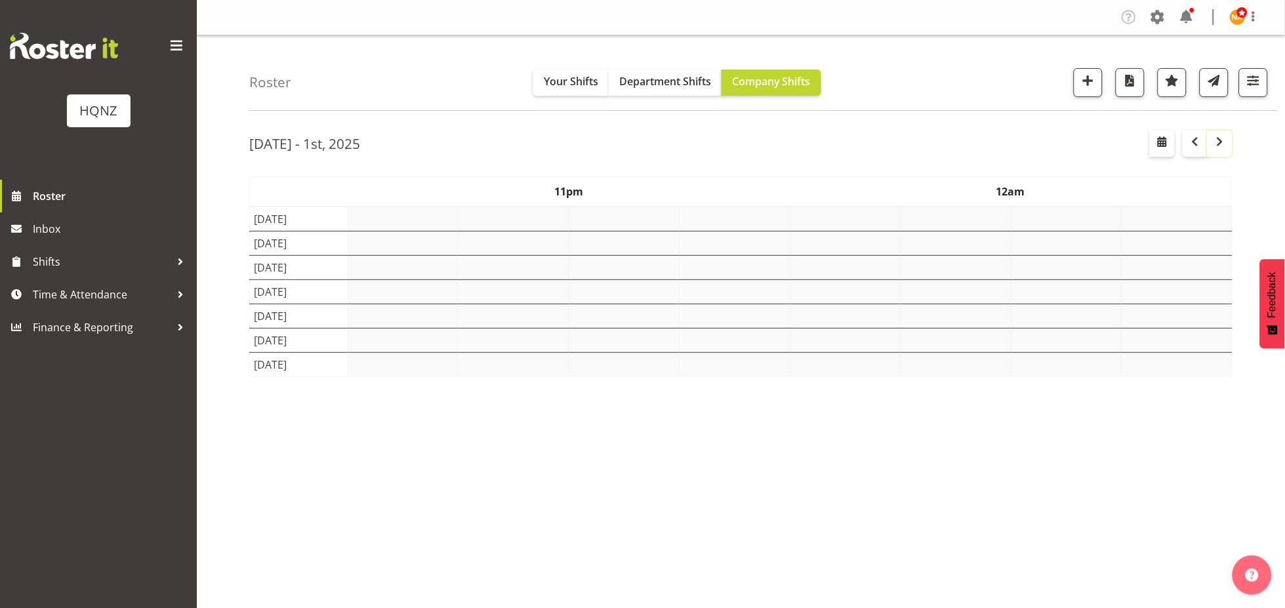
click at [1212, 155] on button "button" at bounding box center [1219, 144] width 25 height 26
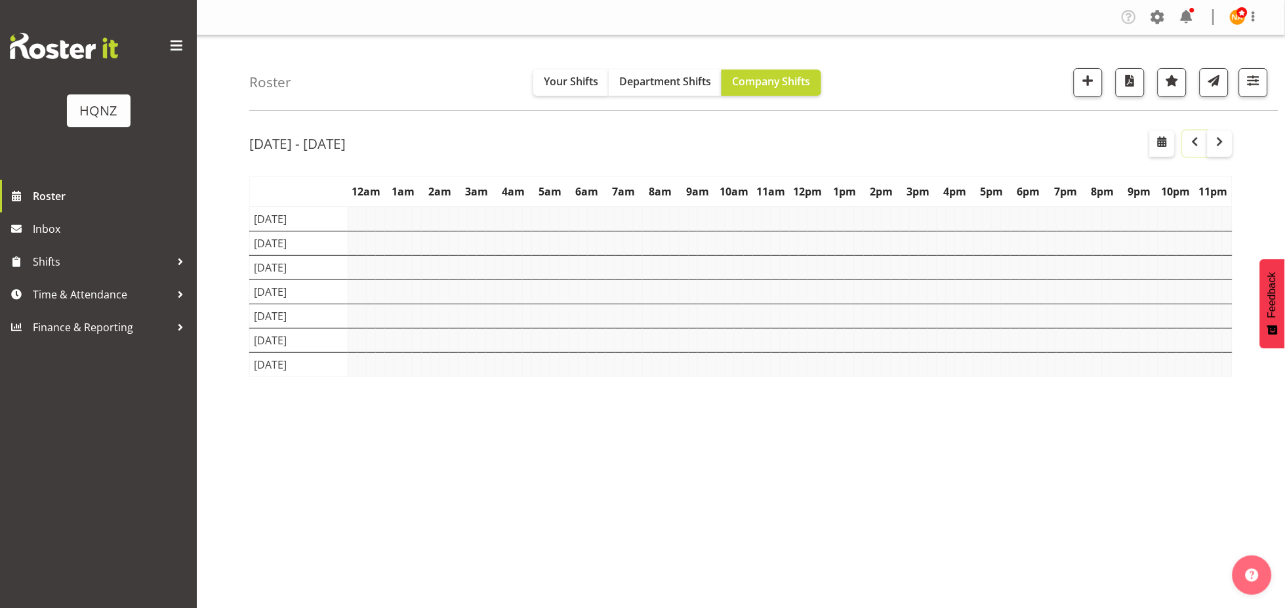
click at [1187, 154] on button "button" at bounding box center [1195, 144] width 25 height 26
click at [1075, 79] on button "button" at bounding box center [1088, 82] width 29 height 29
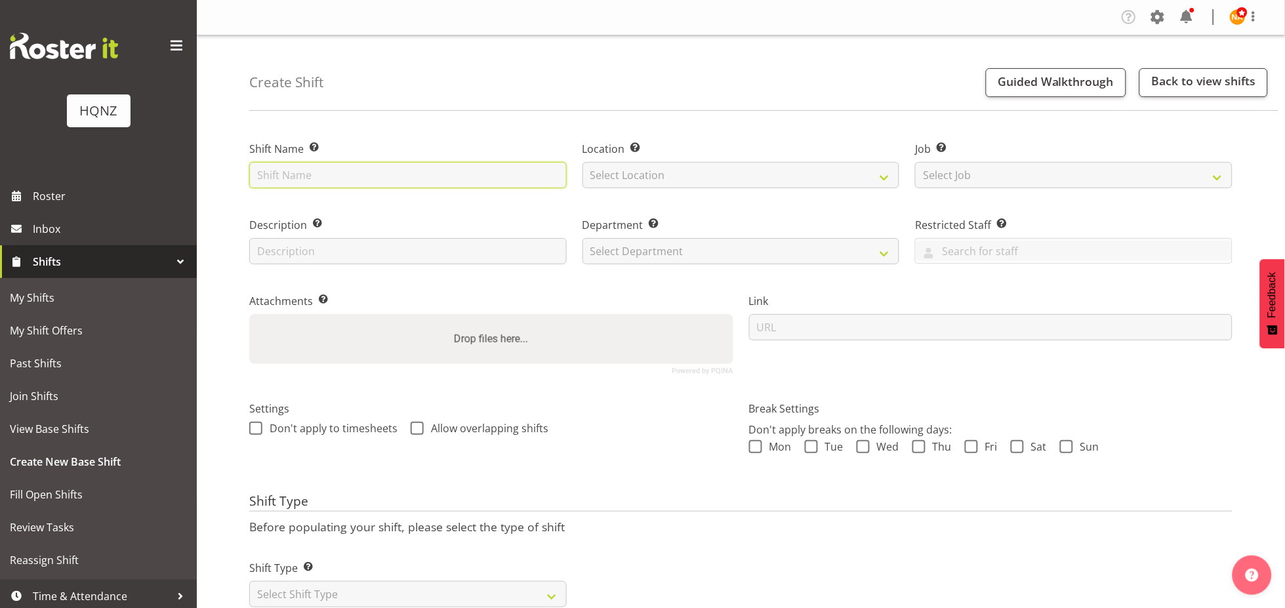
click at [317, 176] on input "text" at bounding box center [407, 175] width 317 height 26
click at [404, 177] on input "Memorial Hall Conference setup - meet at [GEOGRAPHIC_DATA]" at bounding box center [407, 175] width 317 height 26
type input "Memorial Hall Conference packdown- meet at [GEOGRAPHIC_DATA]"
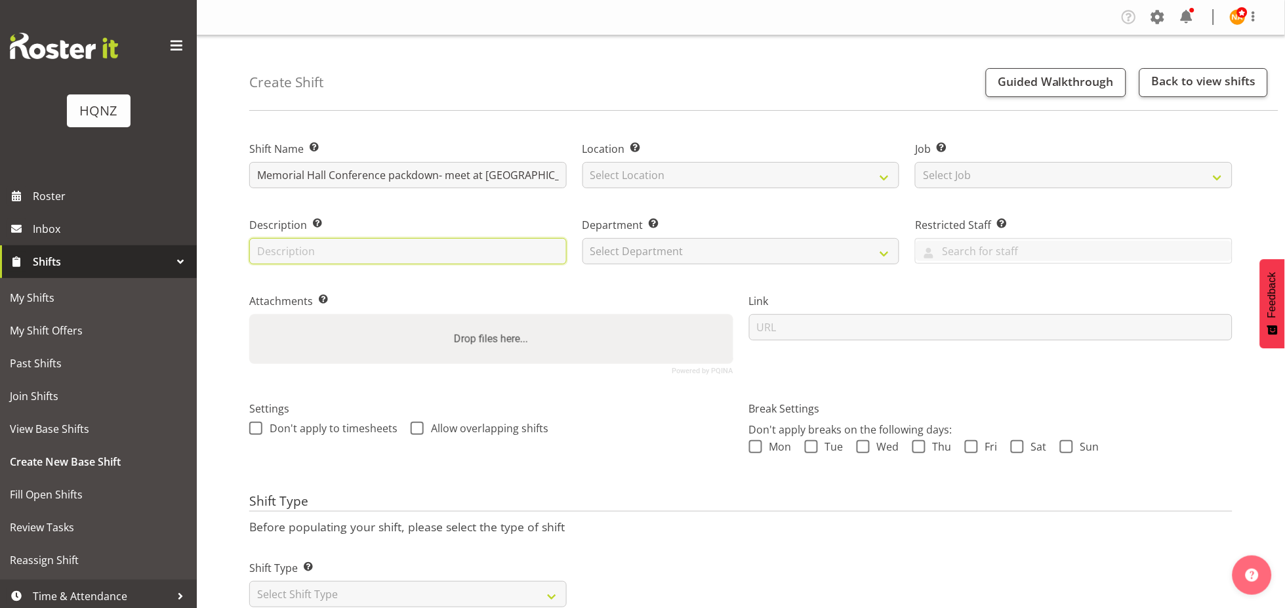
click at [392, 243] on input "text" at bounding box center [407, 251] width 317 height 26
type input "Pack out memorial hall, requires lifting tables chairs etc"
click at [959, 166] on select "Select Job Create new job Auto Super Shoppes Buddle Findlay Carsales Crowne Pla…" at bounding box center [1073, 175] width 317 height 26
select select "10645"
click at [915, 162] on select "Select Job Create new job Auto Super Shoppes Buddle Findlay Carsales Crowne Pla…" at bounding box center [1073, 175] width 317 height 26
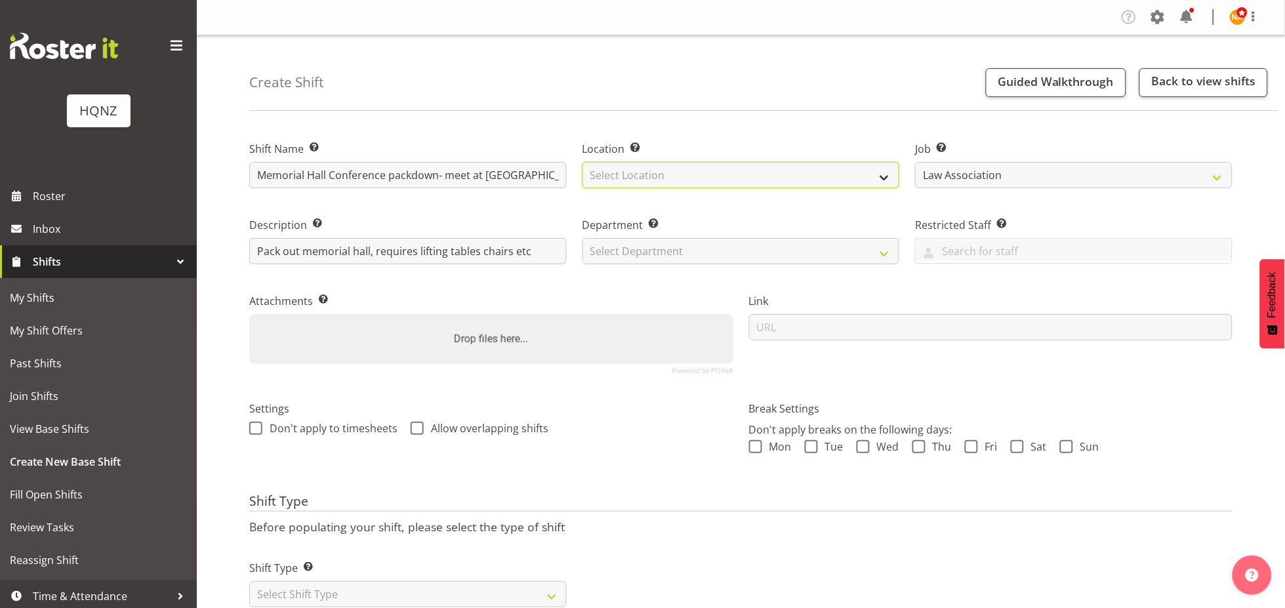
click at [697, 170] on select "Select Location HQNZ Head Office" at bounding box center [740, 175] width 317 height 26
select select "129"
click at [582, 162] on select "Select Location HQNZ Head Office" at bounding box center [740, 175] width 317 height 26
click at [636, 251] on select "Select Department HQ Casual Staff" at bounding box center [740, 251] width 317 height 26
select select "127"
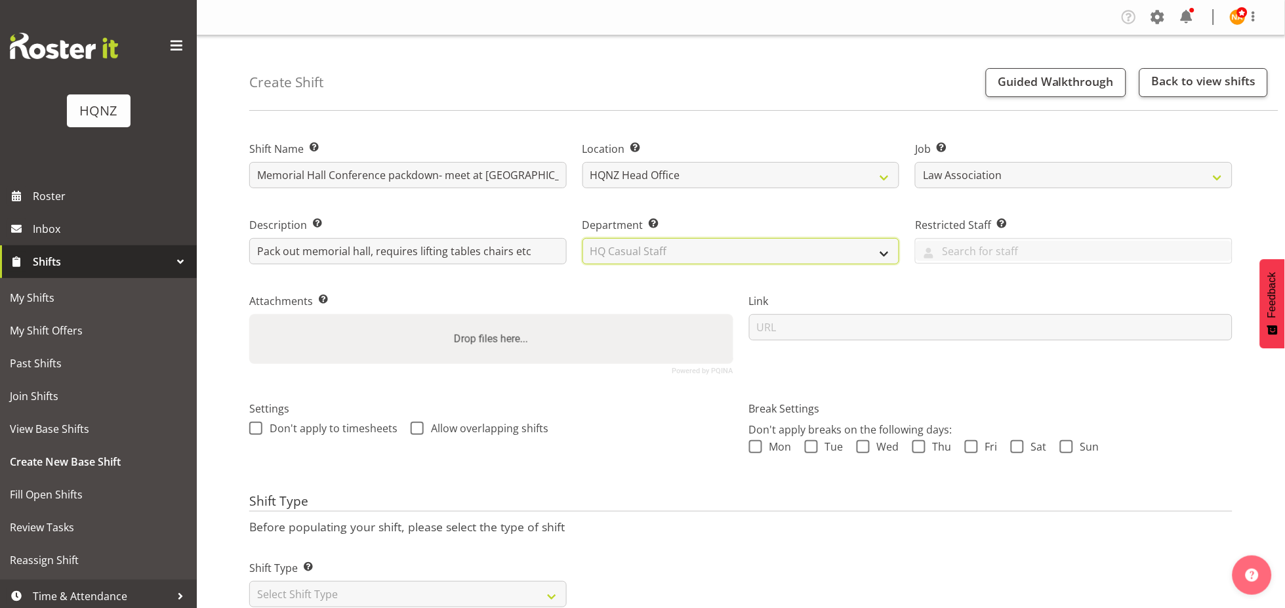
click at [582, 238] on select "Select Department HQ Casual Staff" at bounding box center [740, 251] width 317 height 26
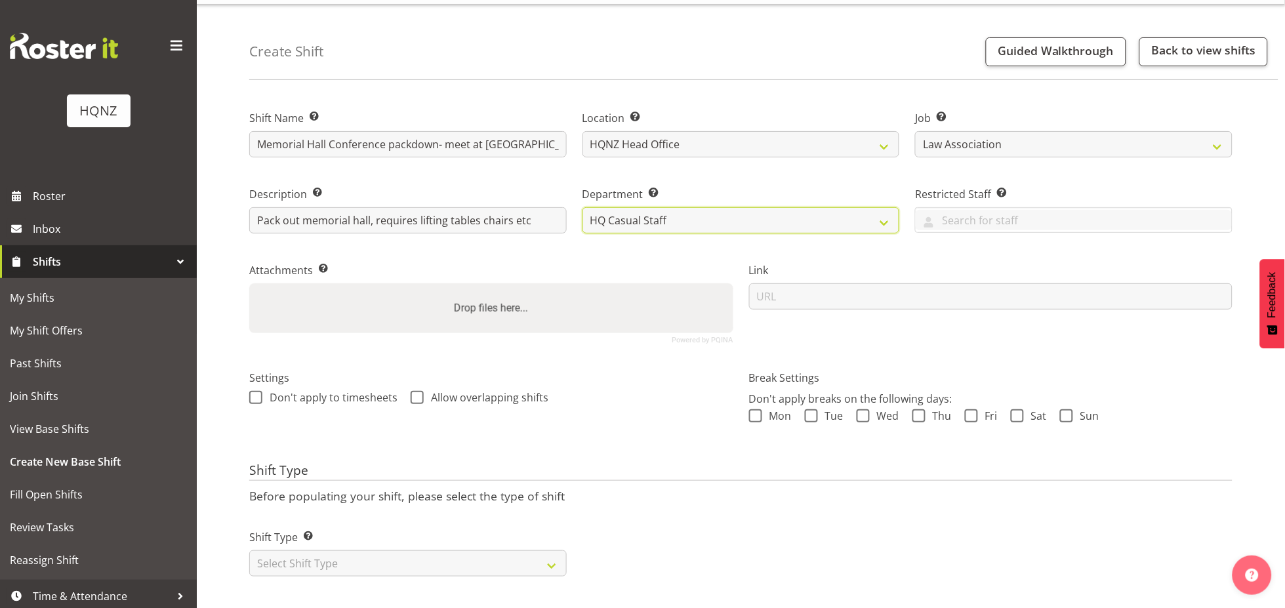
scroll to position [48, 0]
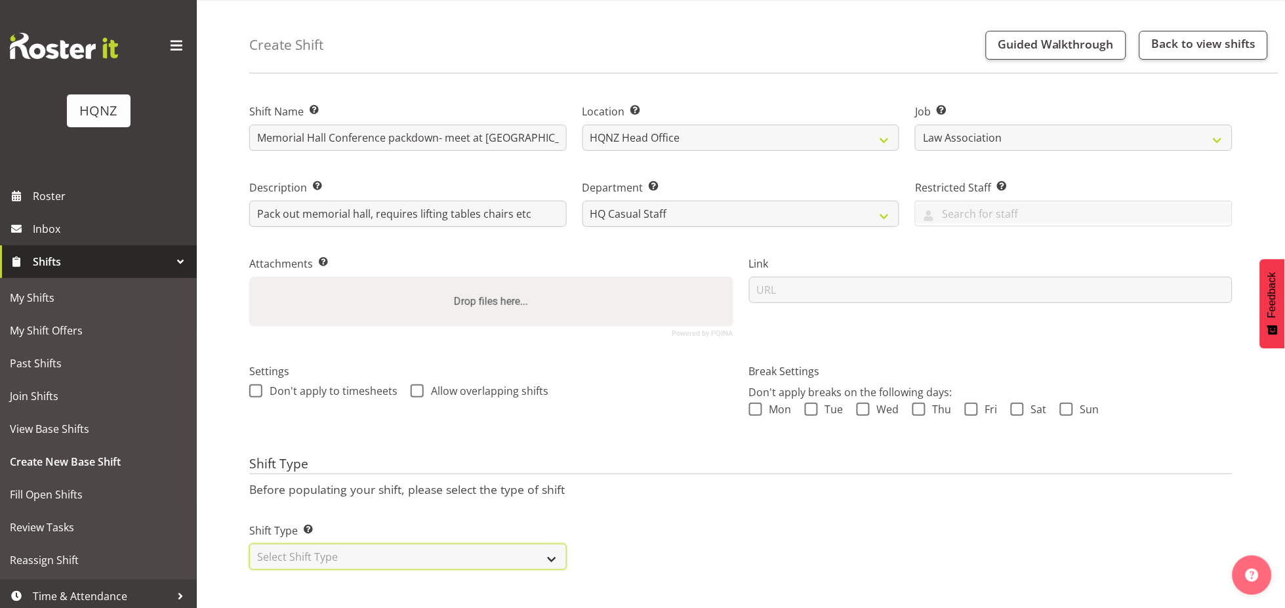
click at [320, 544] on select "Select Shift Type One Off Shift Recurring Shift Rotating Shift" at bounding box center [407, 557] width 317 height 26
select select "one_off"
click at [249, 544] on select "Select Shift Type One Off Shift Recurring Shift Rotating Shift" at bounding box center [407, 557] width 317 height 26
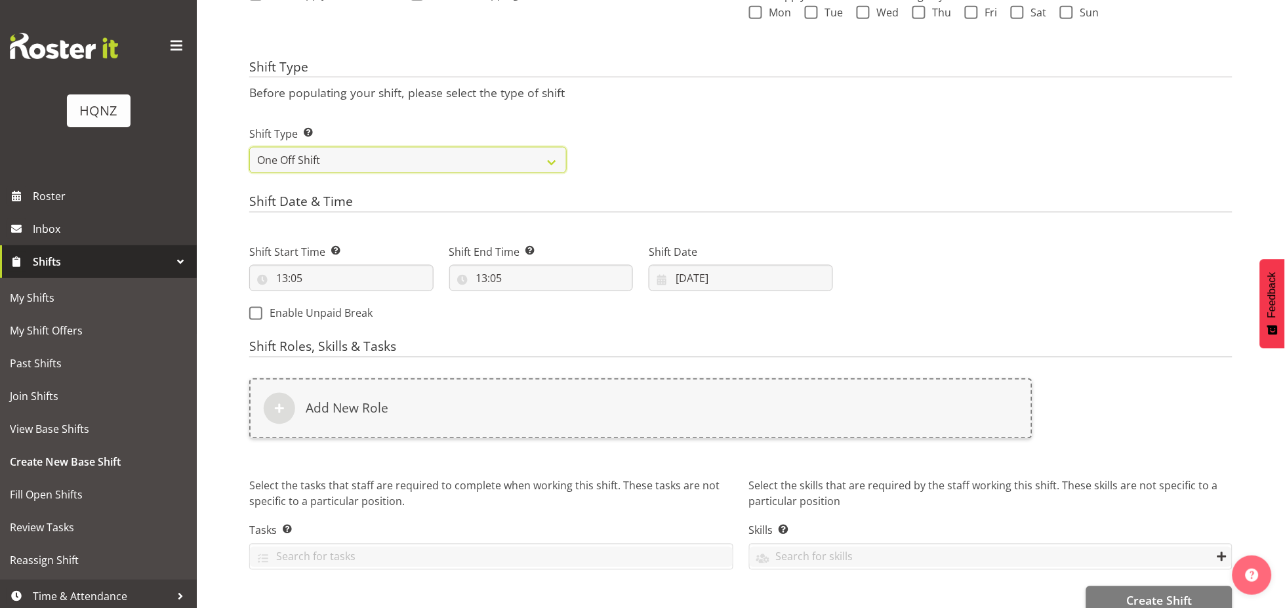
scroll to position [460, 0]
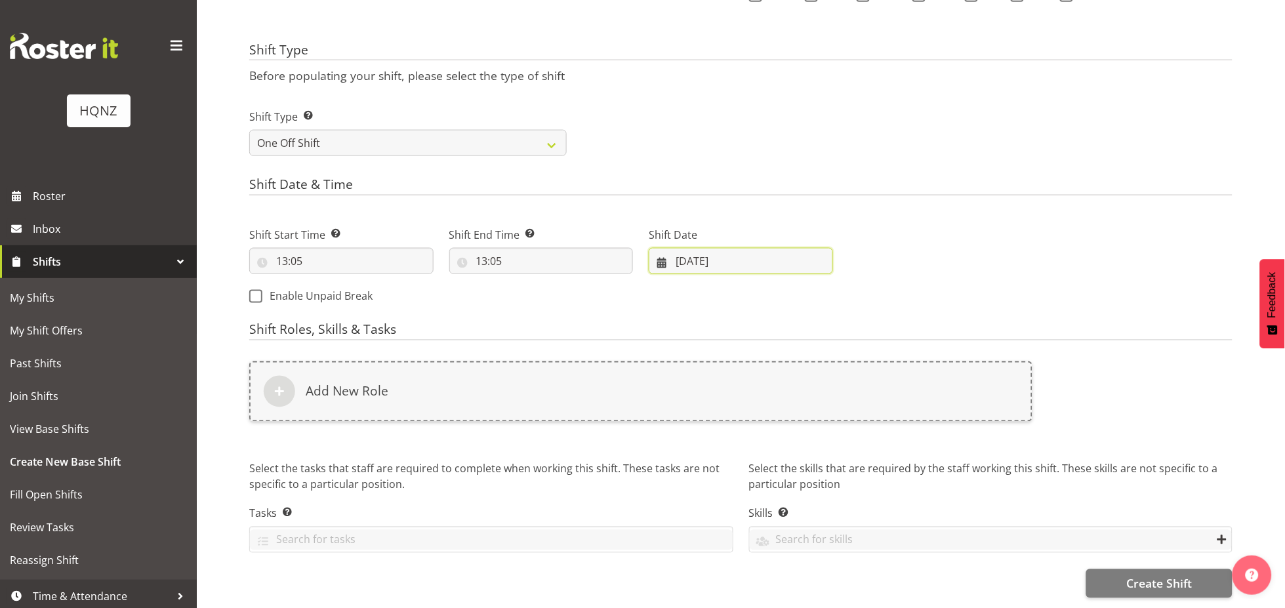
click at [683, 254] on input "11/09/2025" at bounding box center [741, 261] width 184 height 26
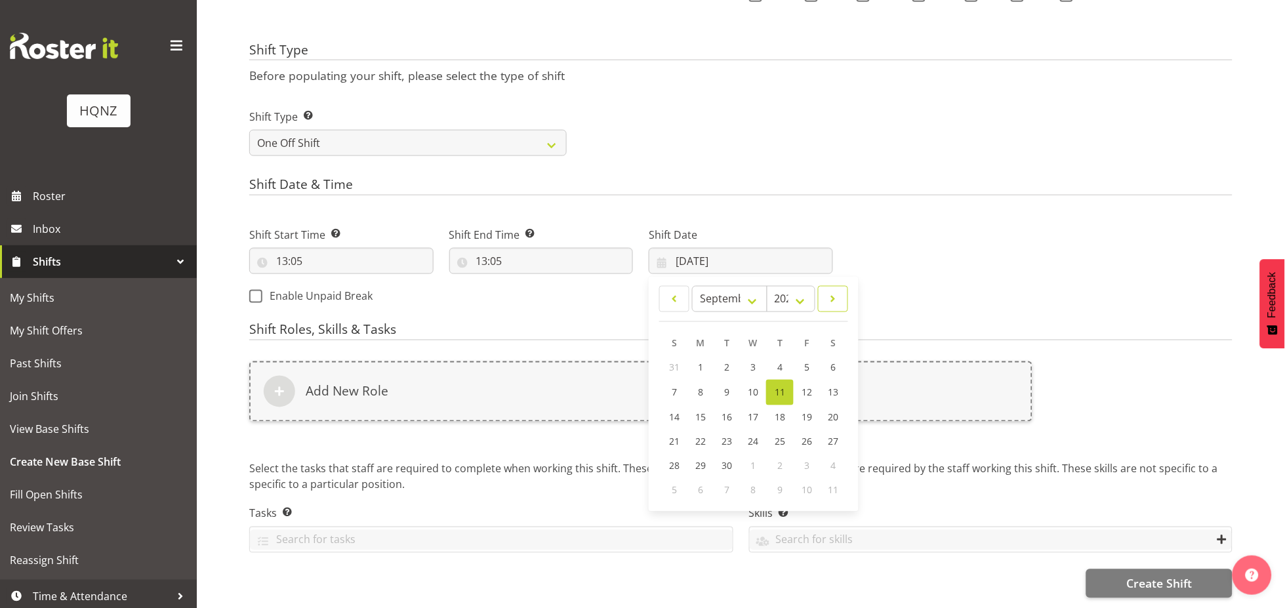
click at [824, 296] on link at bounding box center [833, 299] width 30 height 26
select select "9"
click at [780, 386] on span "9" at bounding box center [779, 392] width 5 height 12
type input "09/10/2025"
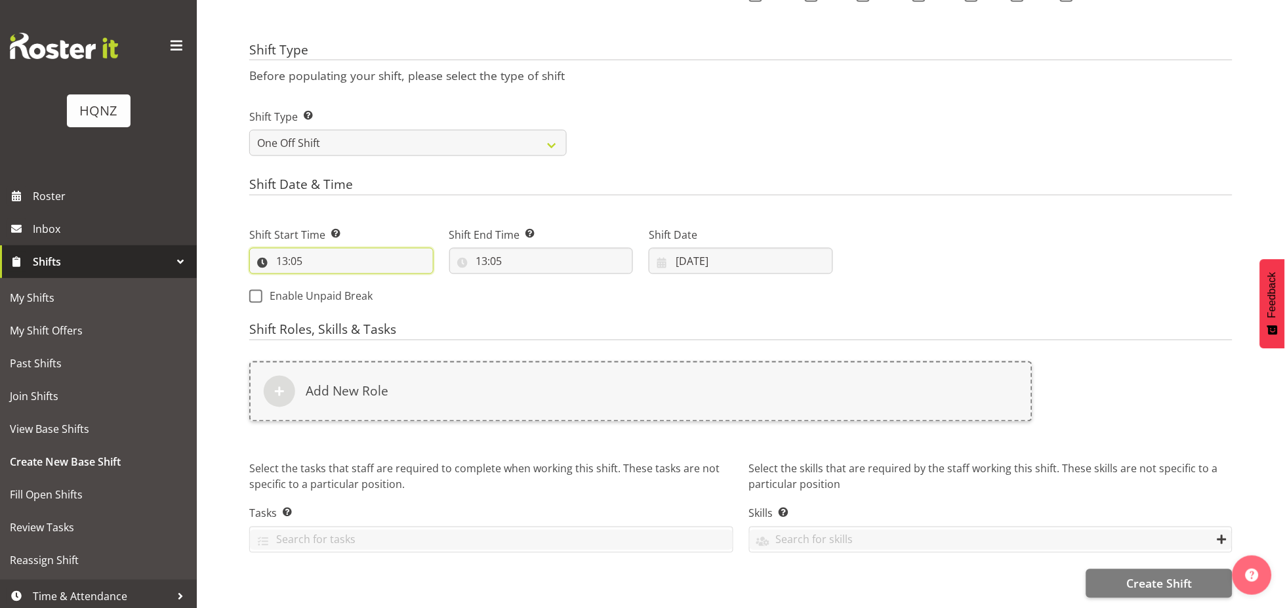
click at [289, 254] on input "13:05" at bounding box center [341, 261] width 184 height 26
click at [334, 282] on select "00 01 02 03 04 05 06 07 08 09 10 11 12 13 14 15 16 17 18 19 20 21 22 23" at bounding box center [339, 295] width 30 height 26
select select "17"
click at [324, 282] on select "00 01 02 03 04 05 06 07 08 09 10 11 12 13 14 15 16 17 18 19 20 21 22 23" at bounding box center [339, 295] width 30 height 26
type input "17:05"
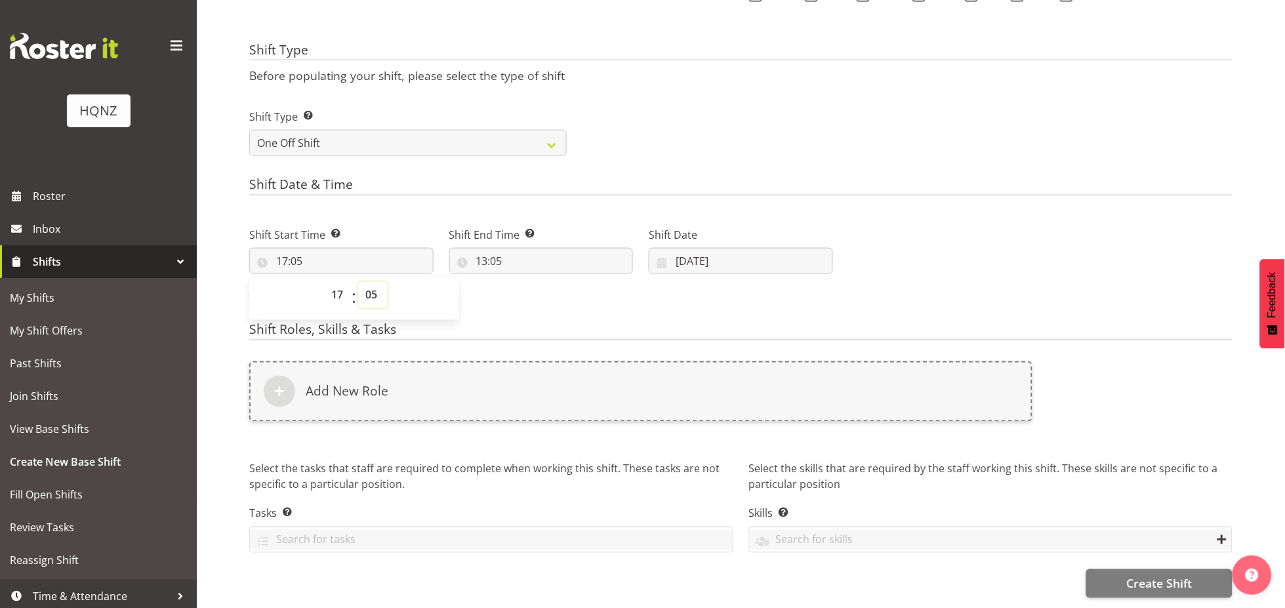
click at [371, 285] on select "00 01 02 03 04 05 06 07 08 09 10 11 12 13 14 15 16 17 18 19 20 21 22 23 24 25 2…" at bounding box center [373, 295] width 30 height 26
click at [365, 282] on select "00 01 02 03 04 05 06 07 08 09 10 11 12 13 14 15 16 17 18 19 20 21 22 23 24 25 2…" at bounding box center [373, 295] width 30 height 26
select select "30"
click at [358, 282] on select "00 01 02 03 04 05 06 07 08 09 10 11 12 13 14 15 16 17 18 19 20 21 22 23 24 25 2…" at bounding box center [373, 295] width 30 height 26
type input "17:30"
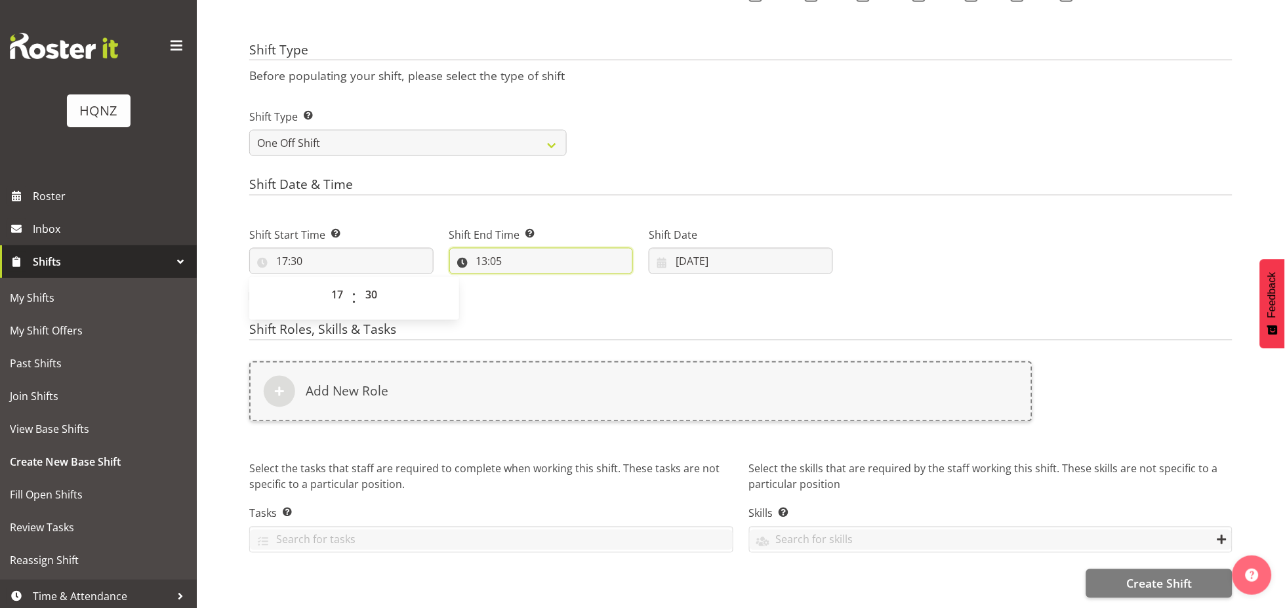
click at [466, 248] on input "13:05" at bounding box center [541, 261] width 184 height 26
click at [493, 249] on input "13:05" at bounding box center [541, 261] width 184 height 26
click at [496, 260] on input "13:05" at bounding box center [541, 261] width 184 height 26
click at [535, 290] on select "00 01 02 03 04 05 06 07 08 09 10 11 12 13 14 15 16 17 18 19 20 21 22 23" at bounding box center [539, 295] width 30 height 26
select select "21"
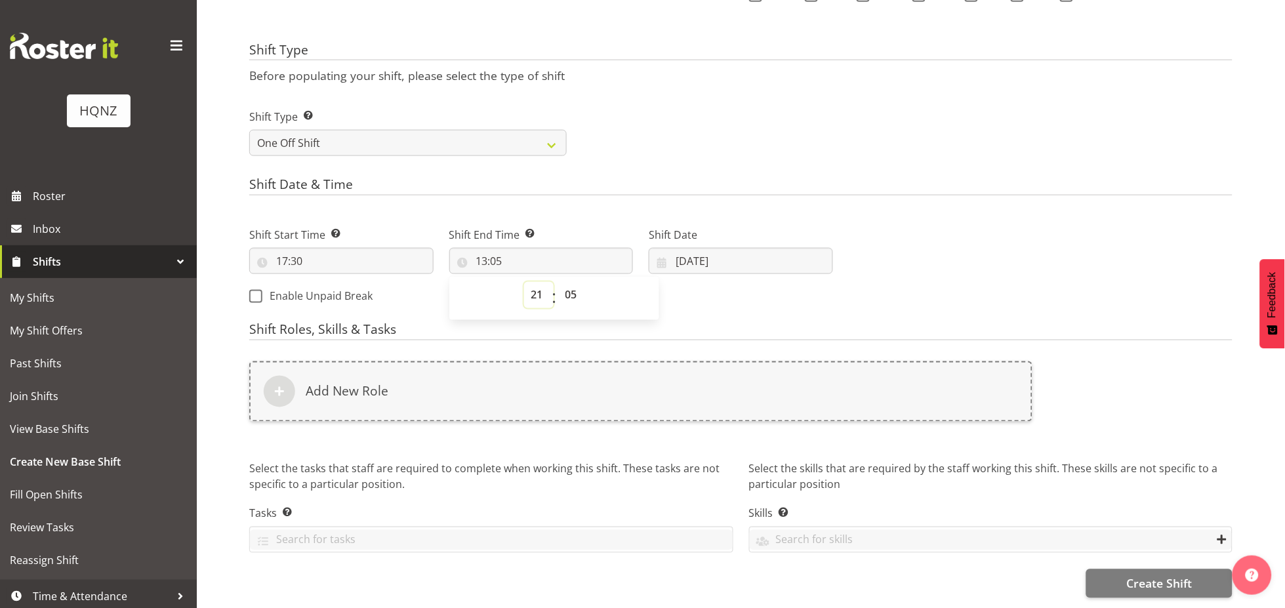
click at [524, 282] on select "00 01 02 03 04 05 06 07 08 09 10 11 12 13 14 15 16 17 18 19 20 21 22 23" at bounding box center [539, 295] width 30 height 26
type input "21:05"
click at [565, 282] on select "00 01 02 03 04 05 06 07 08 09 10 11 12 13 14 15 16 17 18 19 20 21 22 23 24 25 2…" at bounding box center [573, 295] width 30 height 26
click at [563, 287] on select "00 01 02 03 04 05 06 07 08 09 10 11 12 13 14 15 16 17 18 19 20 21 22 23 24 25 2…" at bounding box center [573, 295] width 30 height 26
select select "30"
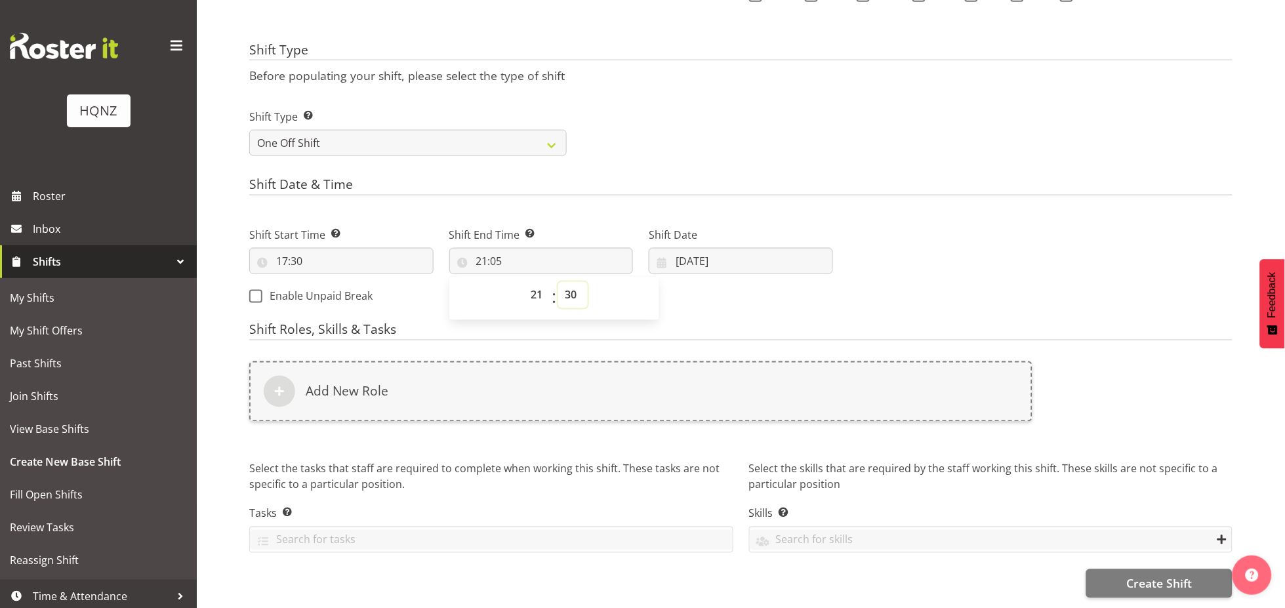
click at [558, 282] on select "00 01 02 03 04 05 06 07 08 09 10 11 12 13 14 15 16 17 18 19 20 21 22 23 24 25 2…" at bounding box center [573, 295] width 30 height 26
type input "21:30"
click at [682, 323] on h4 "Shift Roles, Skills & Tasks" at bounding box center [740, 332] width 983 height 18
click at [693, 289] on div "Shift Start Time Set the time of the day you wish this shift to start 17:30 00 …" at bounding box center [540, 262] width 599 height 106
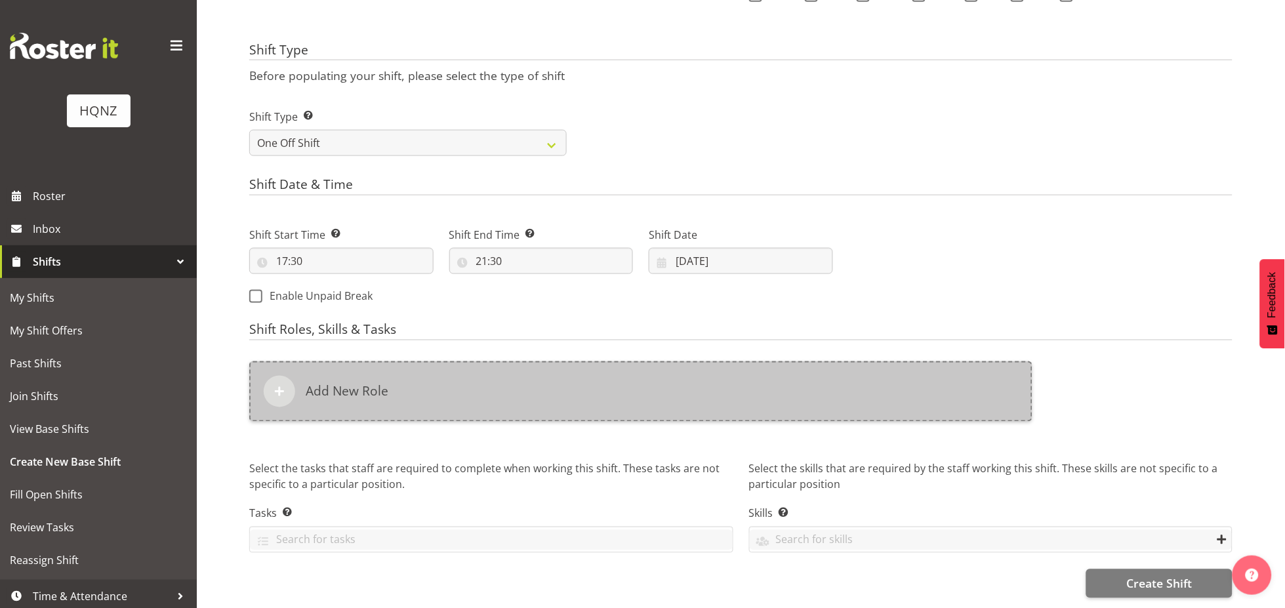
click at [491, 375] on div "Add New Role" at bounding box center [640, 391] width 783 height 60
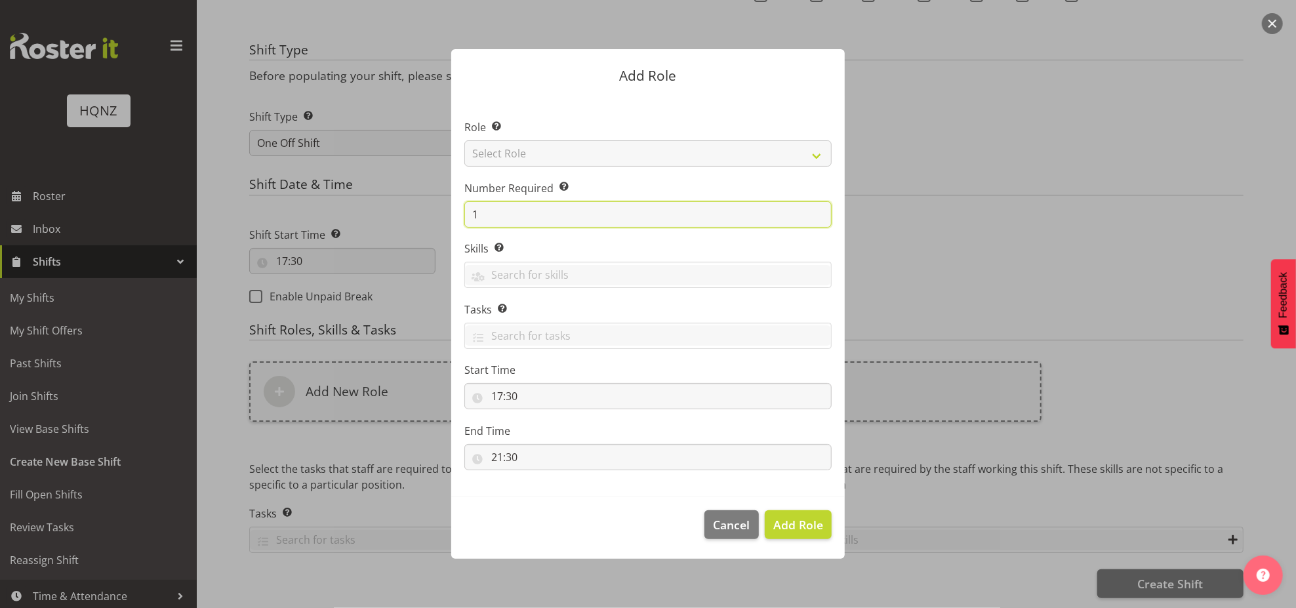
click at [490, 221] on input "1" at bounding box center [647, 214] width 367 height 26
type input "3"
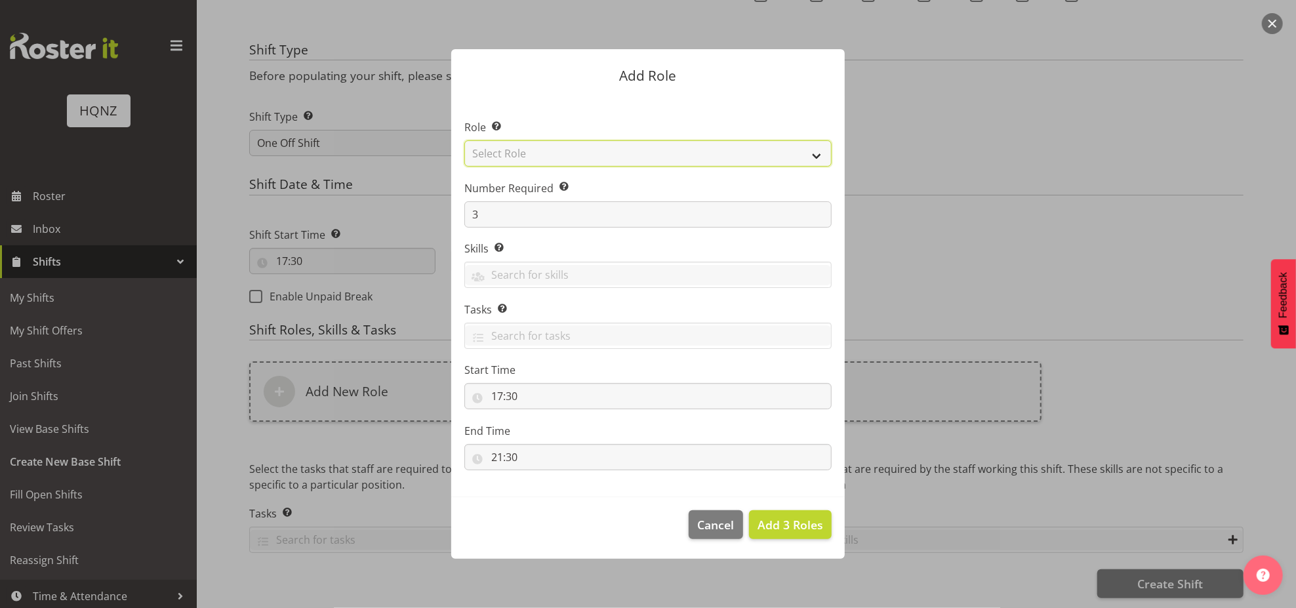
click at [667, 146] on select "Select Role Activity host Airport arrivals/departures Cleaning Event support Te…" at bounding box center [647, 153] width 367 height 26
select select "250"
click at [464, 140] on select "Select Role Activity host Airport arrivals/departures Cleaning Event support Te…" at bounding box center [647, 153] width 367 height 26
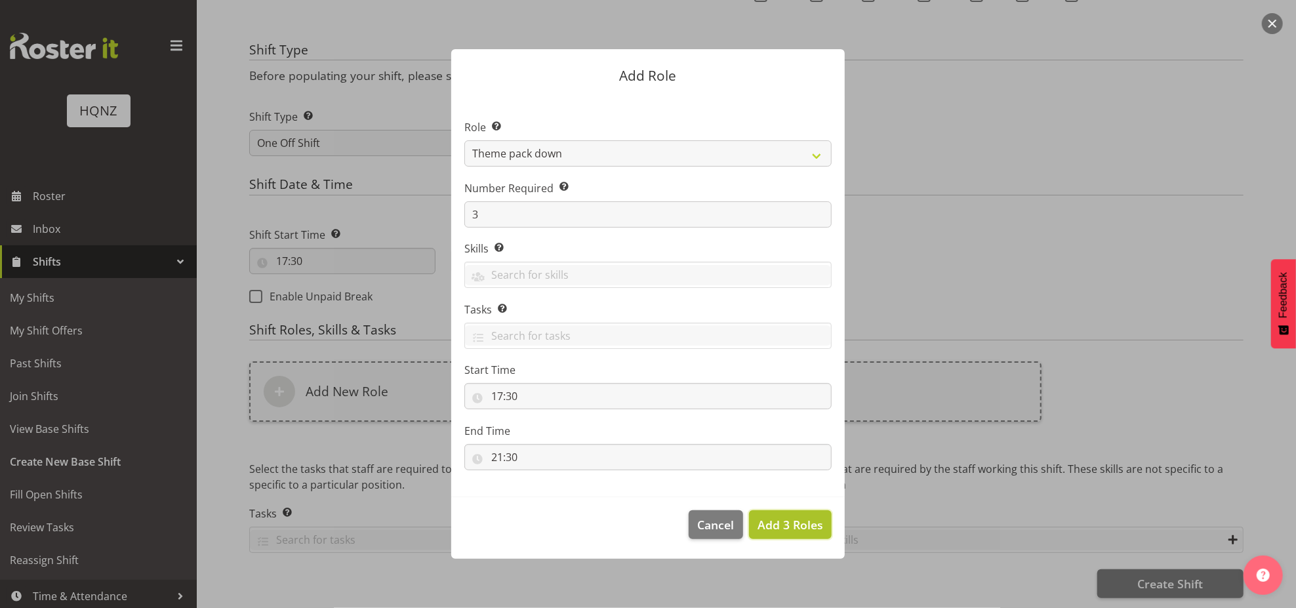
click at [791, 522] on span "Add 3 Roles" at bounding box center [791, 525] width 66 height 16
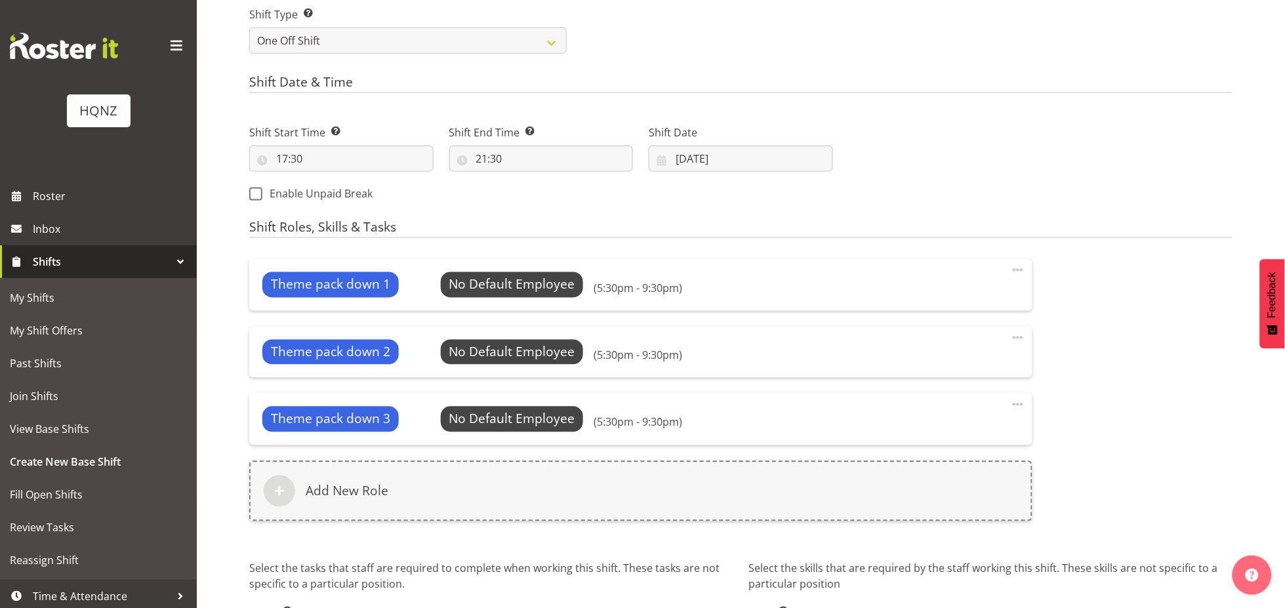
scroll to position [662, 0]
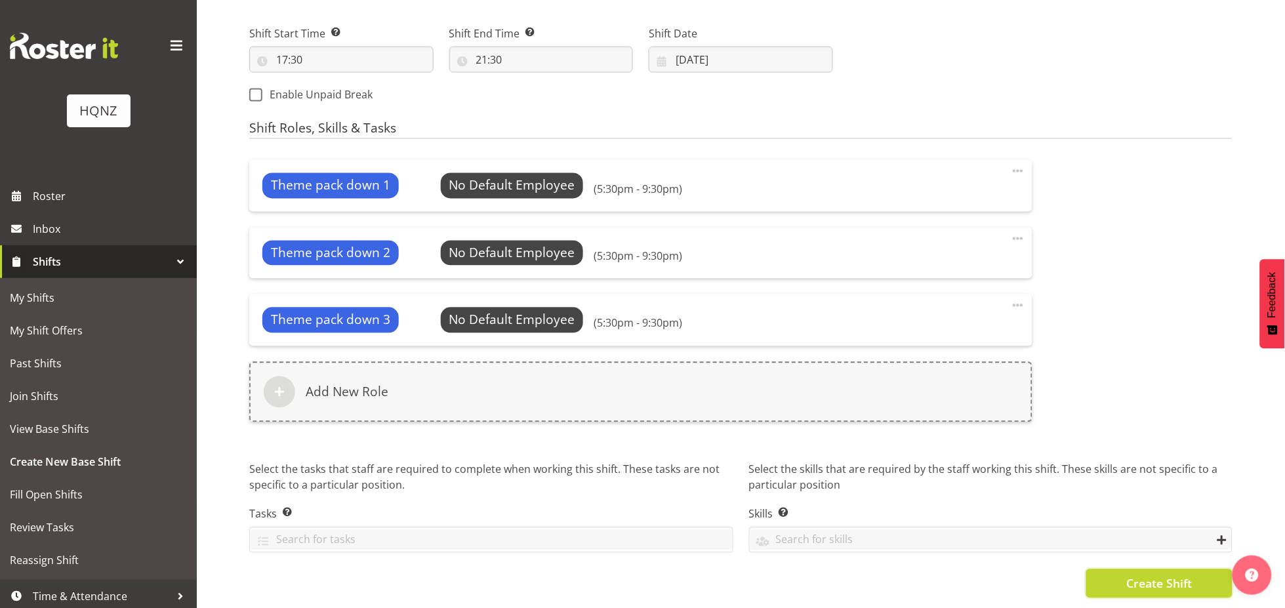
click at [1141, 575] on span "Create Shift" at bounding box center [1159, 583] width 66 height 17
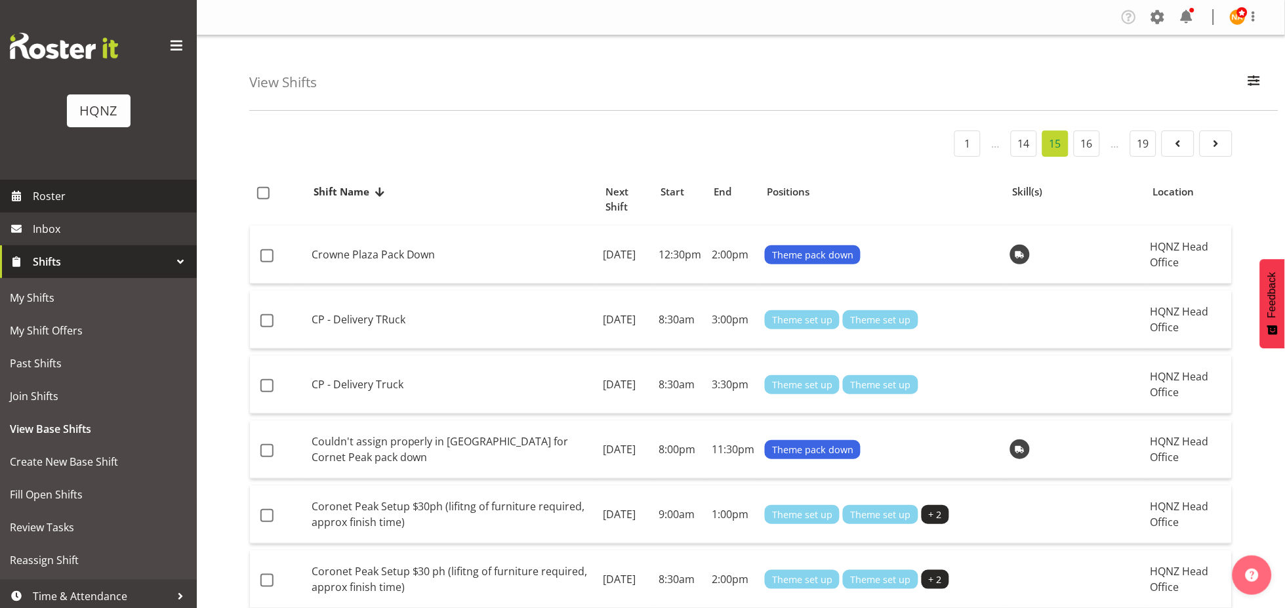
click at [59, 193] on span "Roster" at bounding box center [111, 196] width 157 height 20
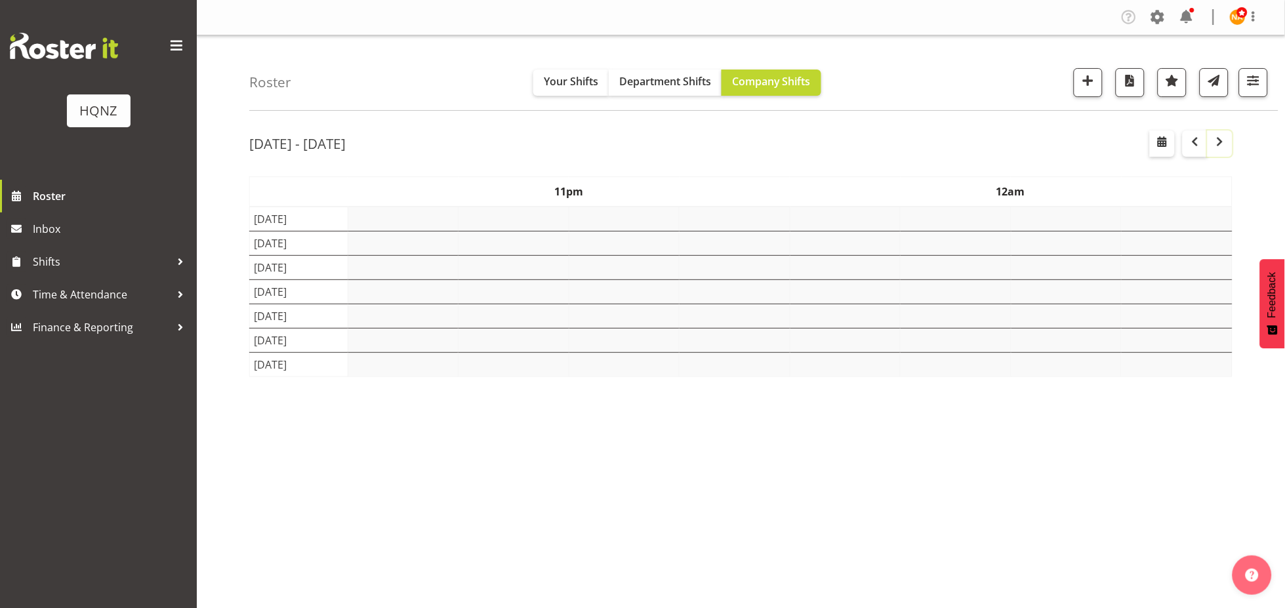
click at [1232, 146] on button "button" at bounding box center [1219, 144] width 25 height 26
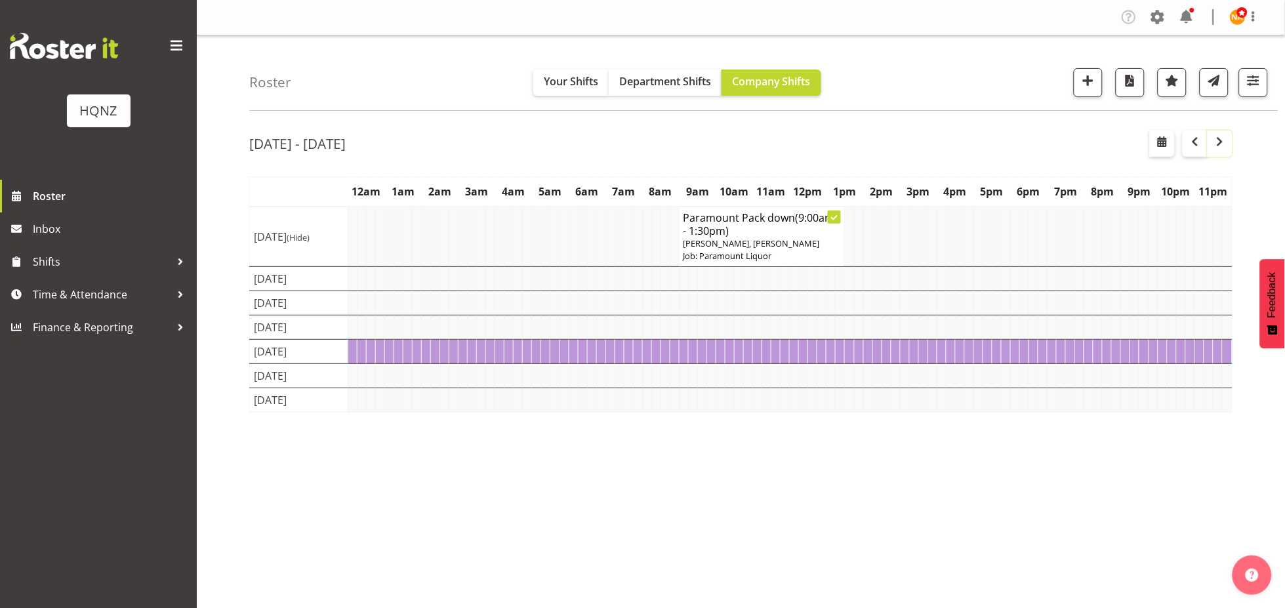
click at [1229, 148] on button "button" at bounding box center [1219, 144] width 25 height 26
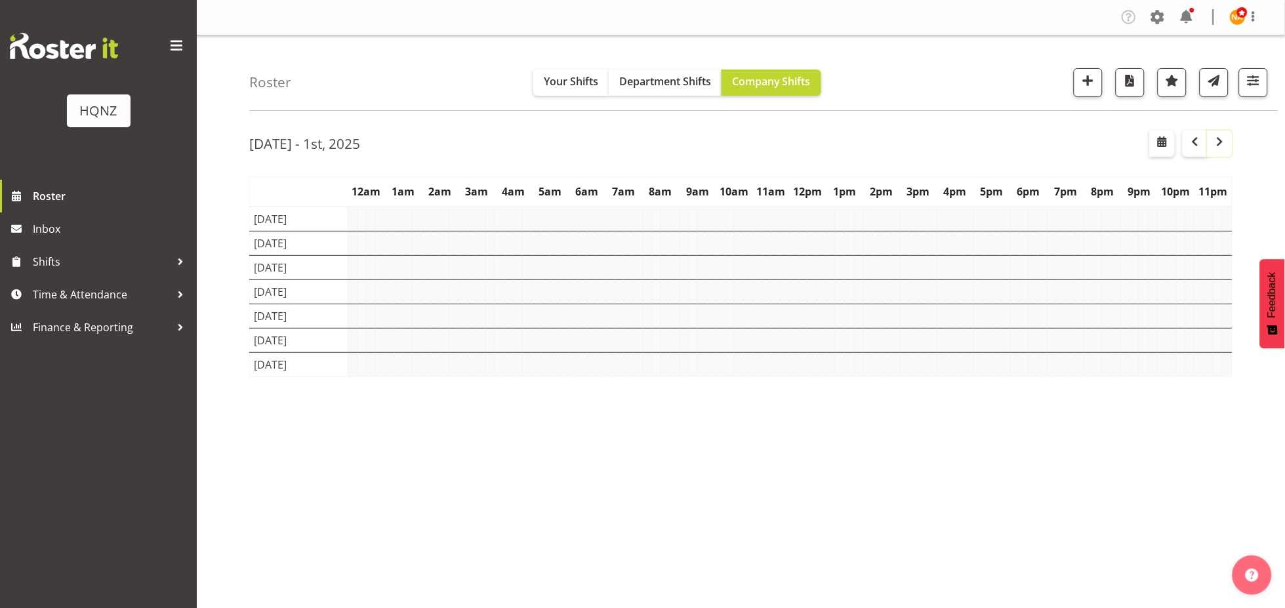
click at [1229, 148] on button "button" at bounding box center [1219, 144] width 25 height 26
click at [925, 399] on table "12am 1am 2am 3am 4am 5am 6am 7am 8am 9am 10am 11am 12pm 1pm 2pm 3pm 4pm 5pm 6pm…" at bounding box center [740, 288] width 983 height 224
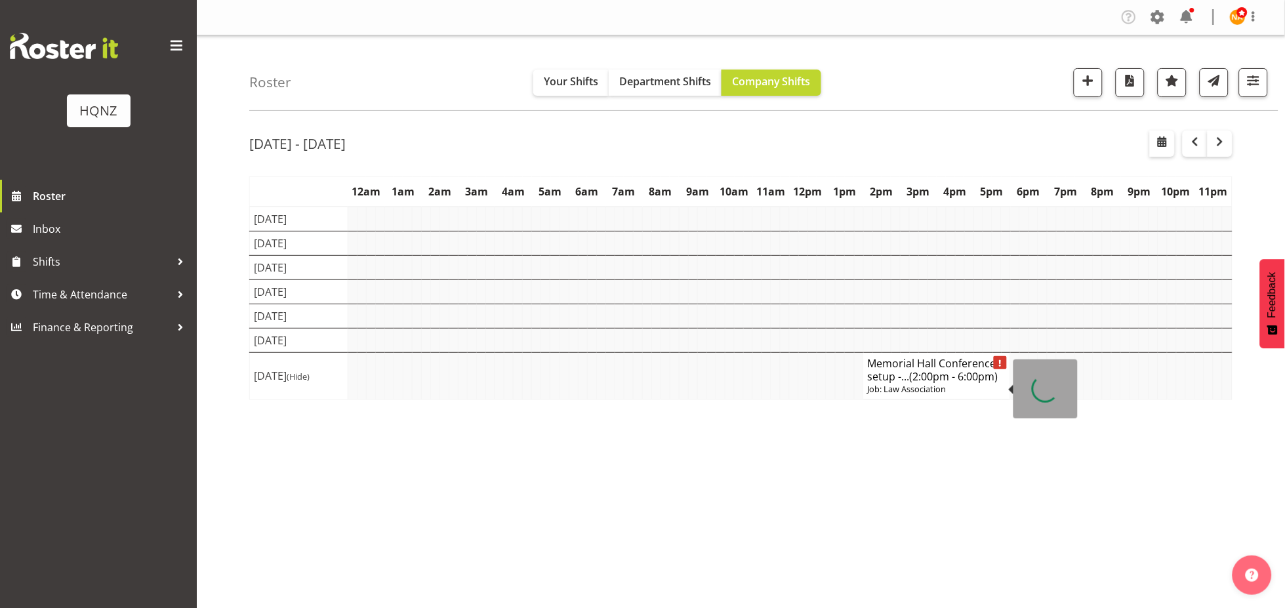
click at [920, 367] on h4 "Memorial Hall Conference setup -... (2:00pm - 6:00pm)" at bounding box center [937, 370] width 139 height 26
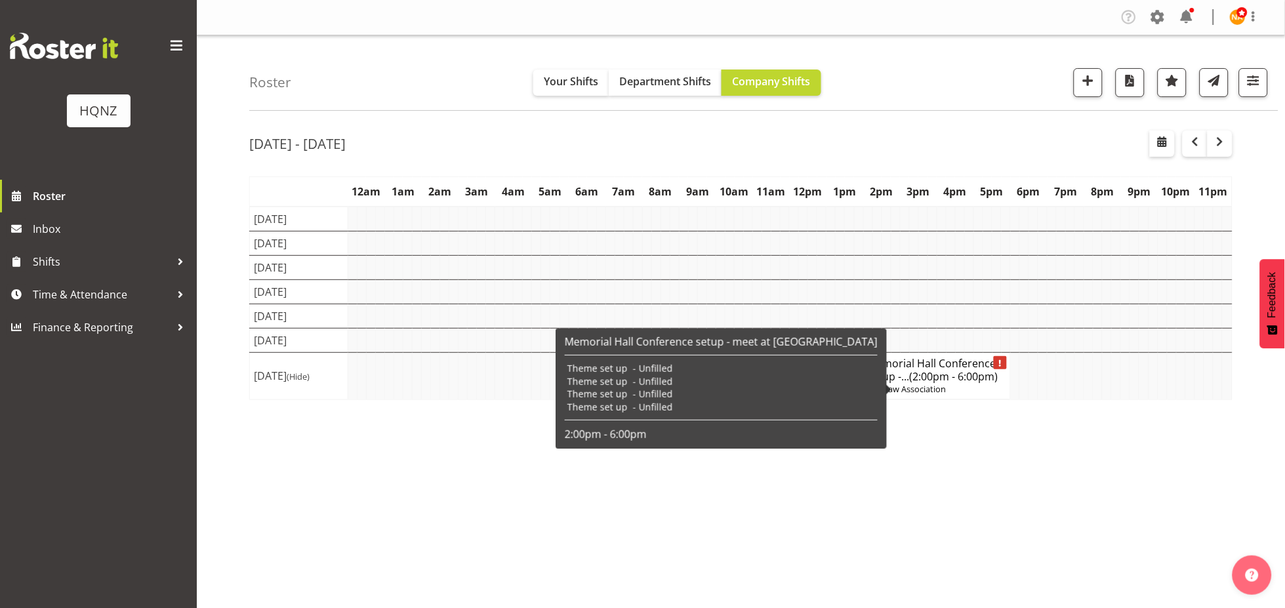
click at [899, 388] on p "Job: Law Association" at bounding box center [937, 389] width 139 height 12
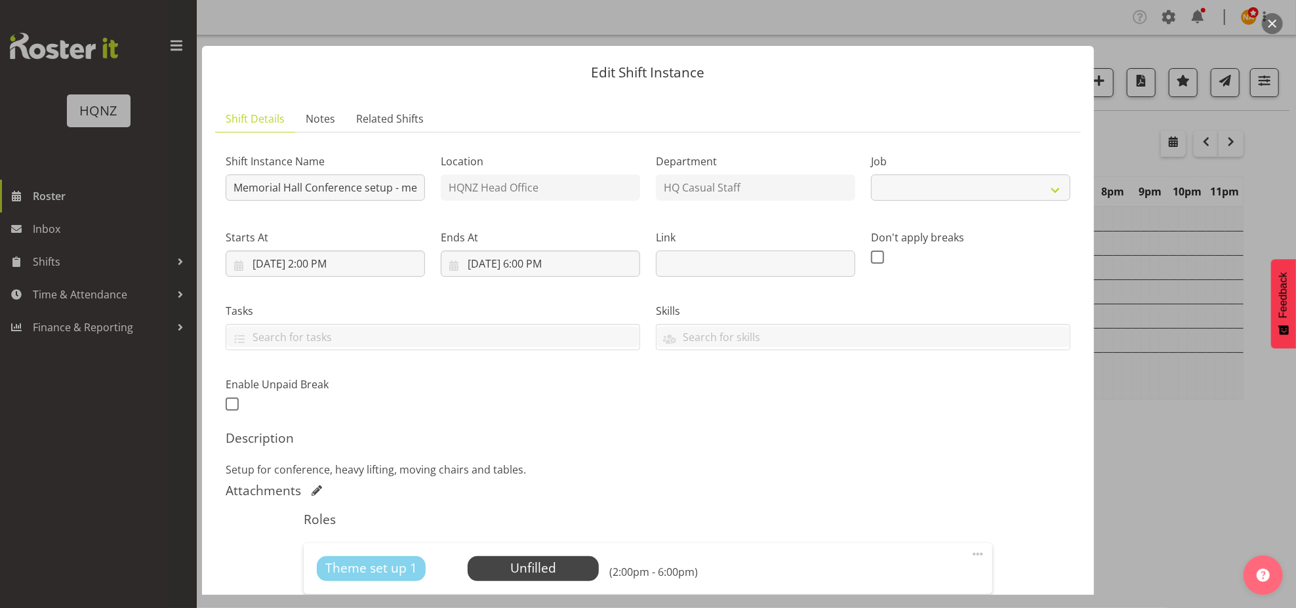
select select
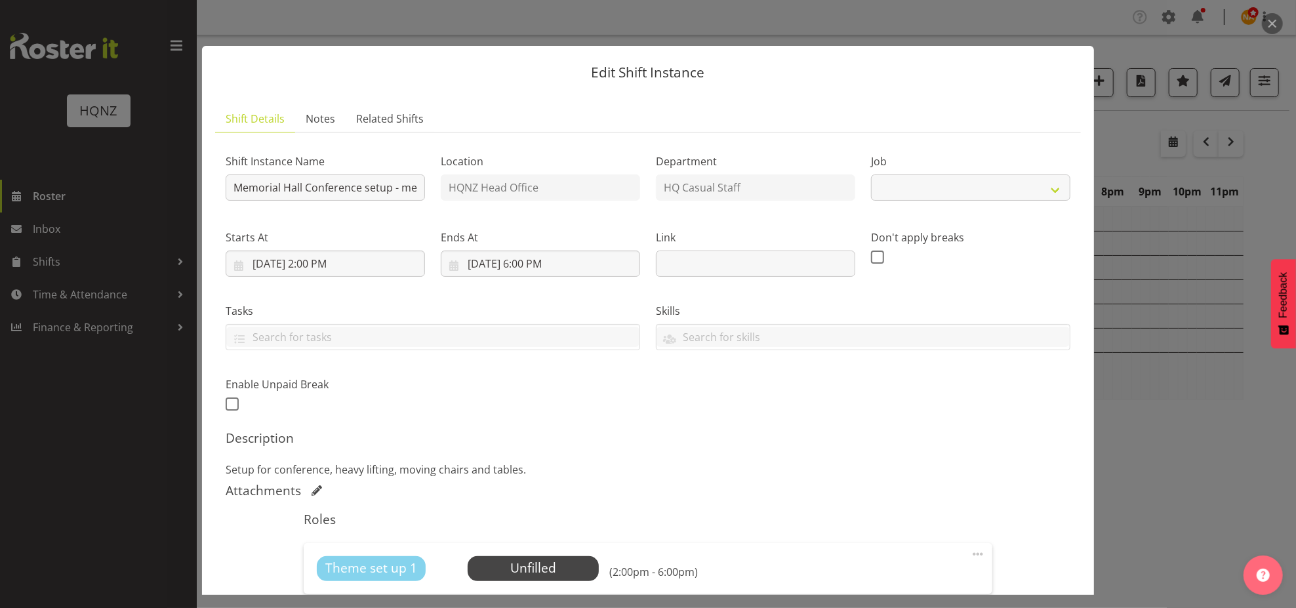
select select "10645"
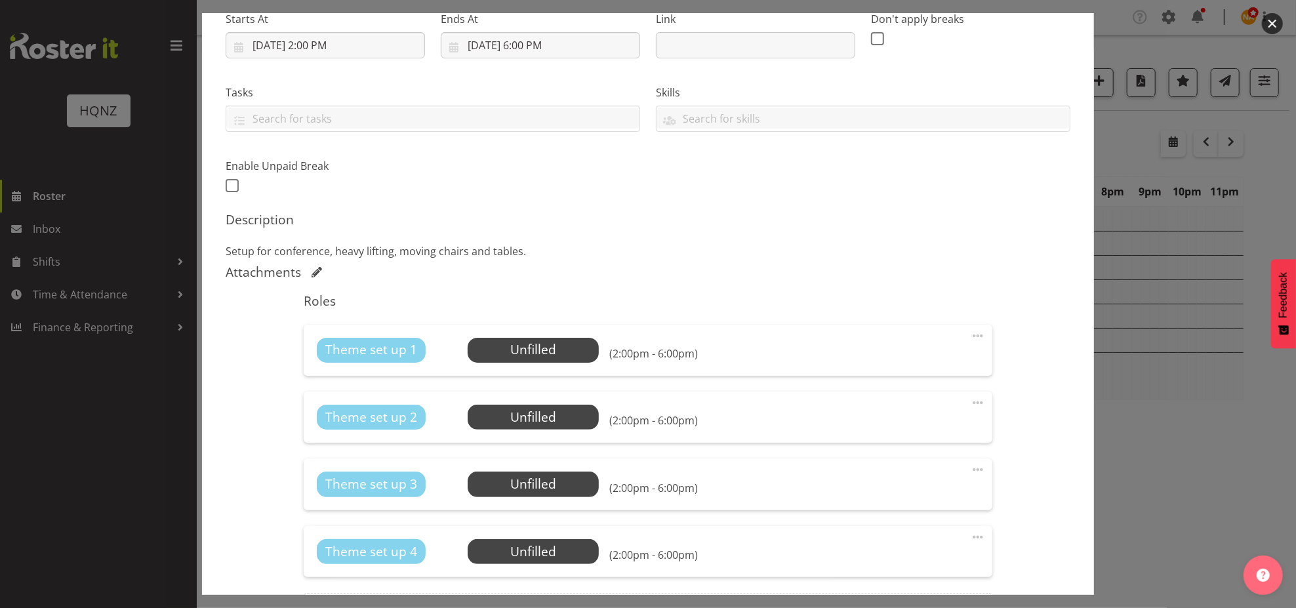
select select "10645"
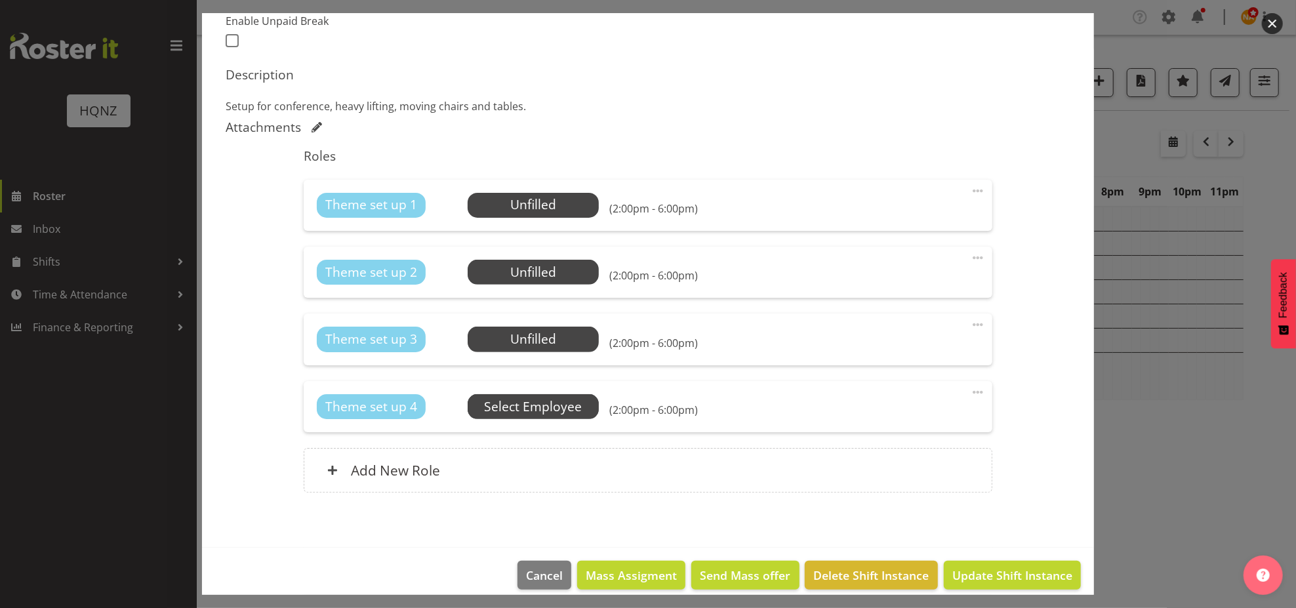
scroll to position [364, 0]
click at [970, 391] on span at bounding box center [978, 392] width 16 height 16
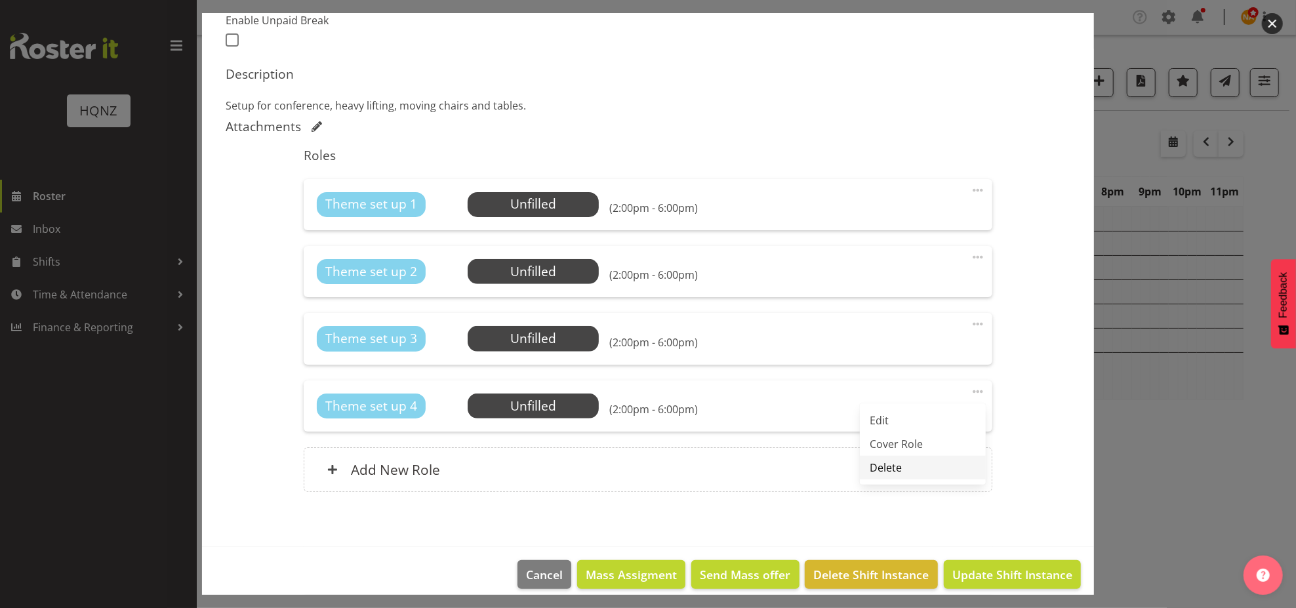
click at [895, 468] on link "Delete" at bounding box center [923, 468] width 126 height 24
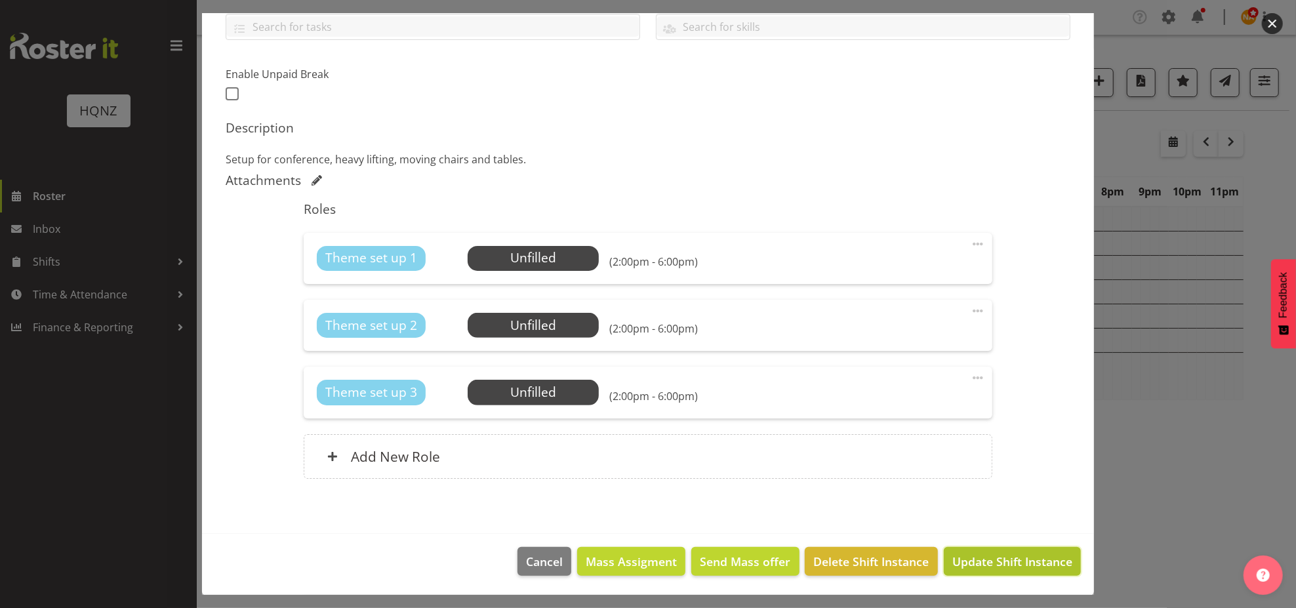
click at [994, 554] on span "Update Shift Instance" at bounding box center [1012, 561] width 120 height 17
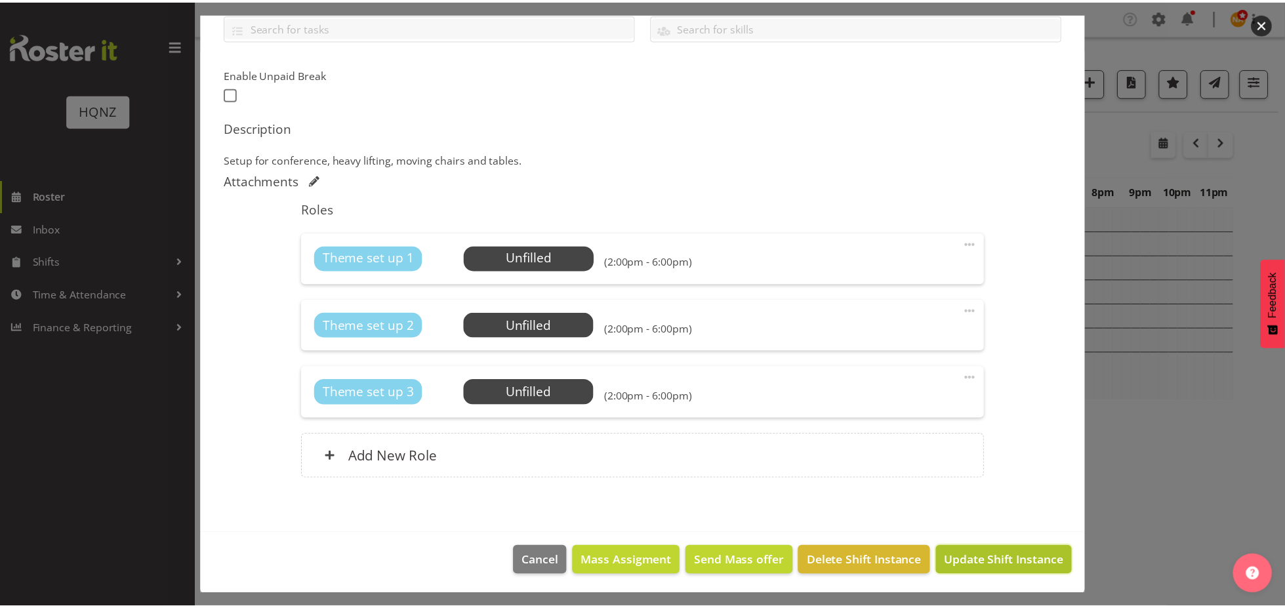
scroll to position [258, 0]
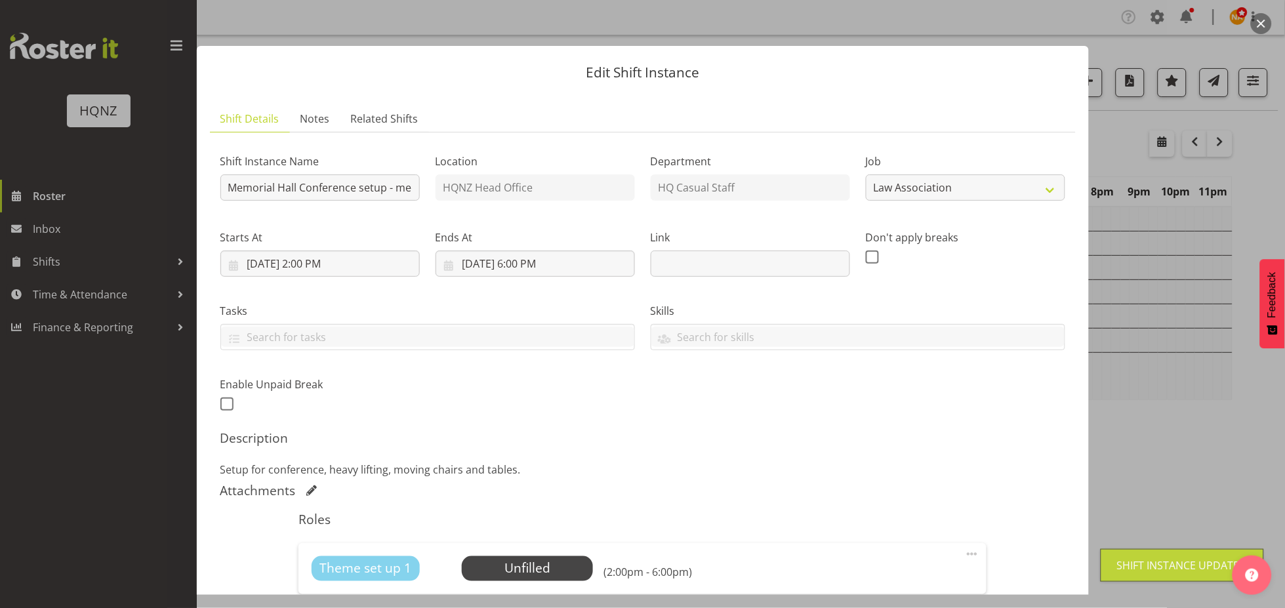
click at [1251, 26] on button "button" at bounding box center [1261, 23] width 21 height 21
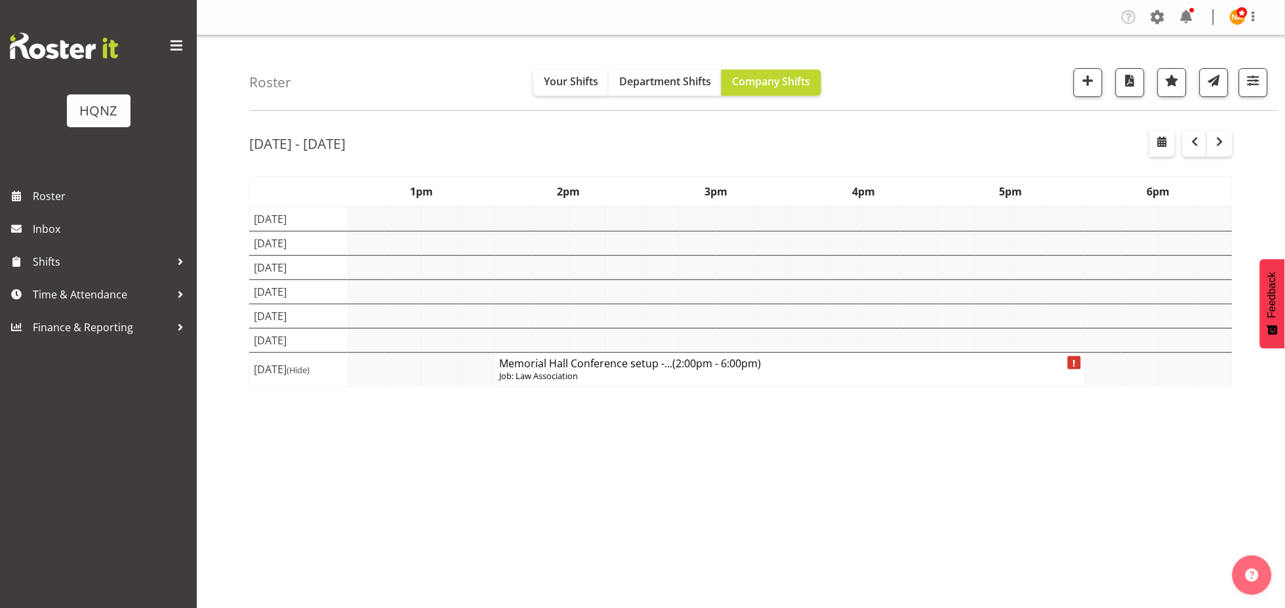
click at [560, 381] on p "Job: Law Association" at bounding box center [789, 376] width 581 height 12
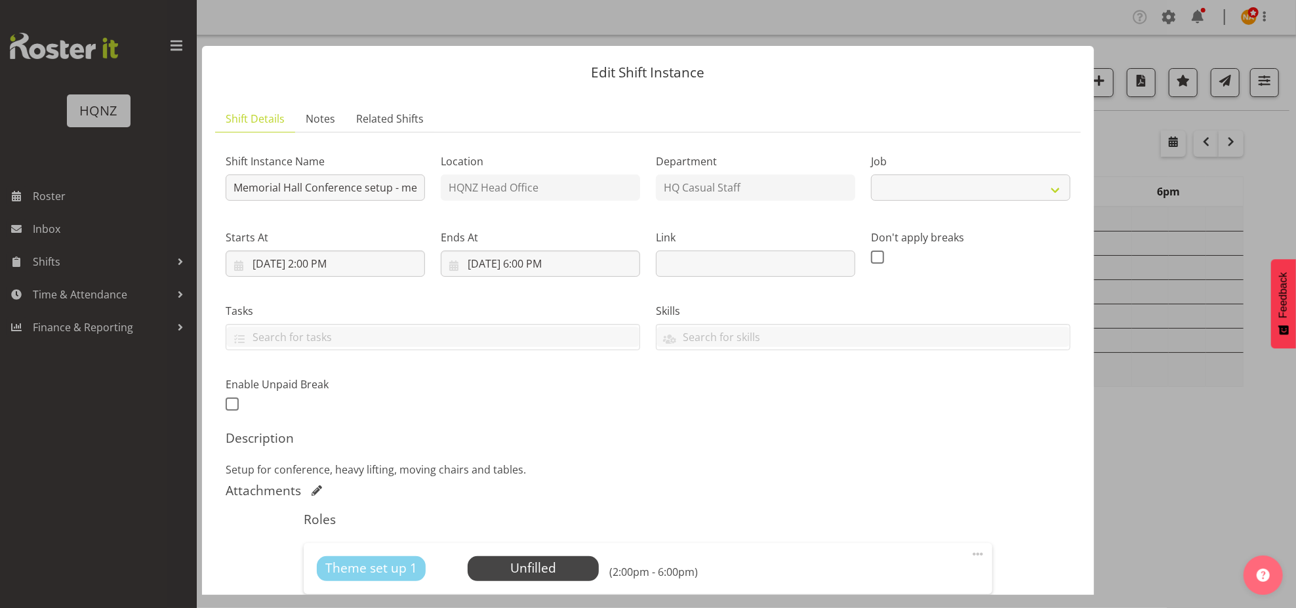
select select "10645"
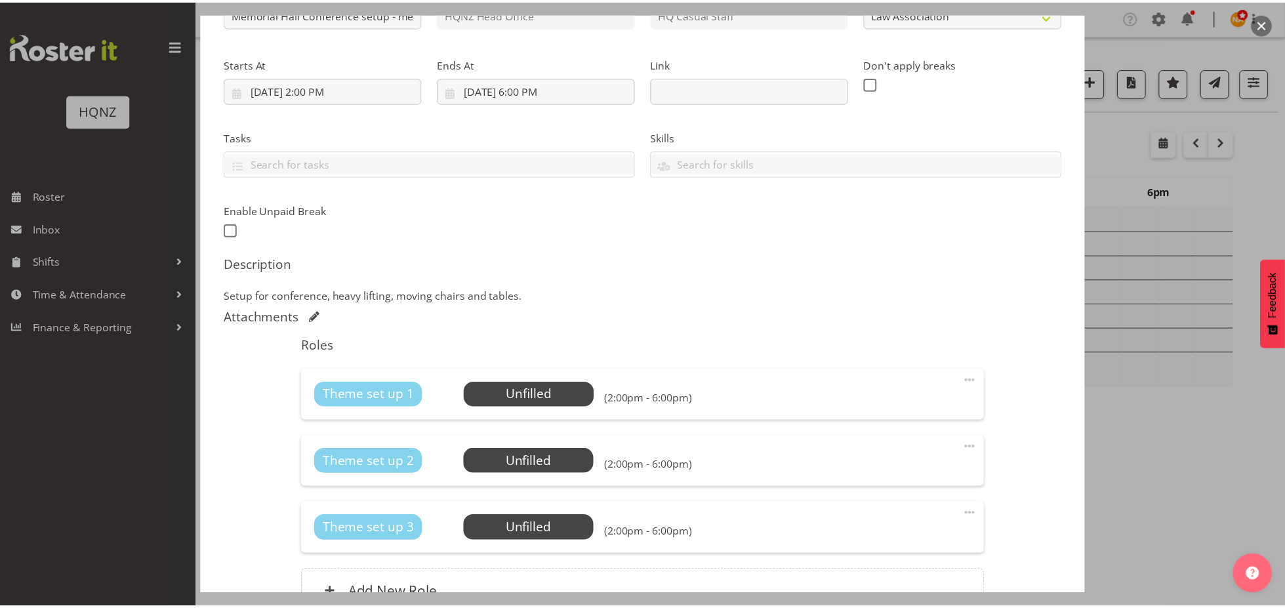
scroll to position [218, 0]
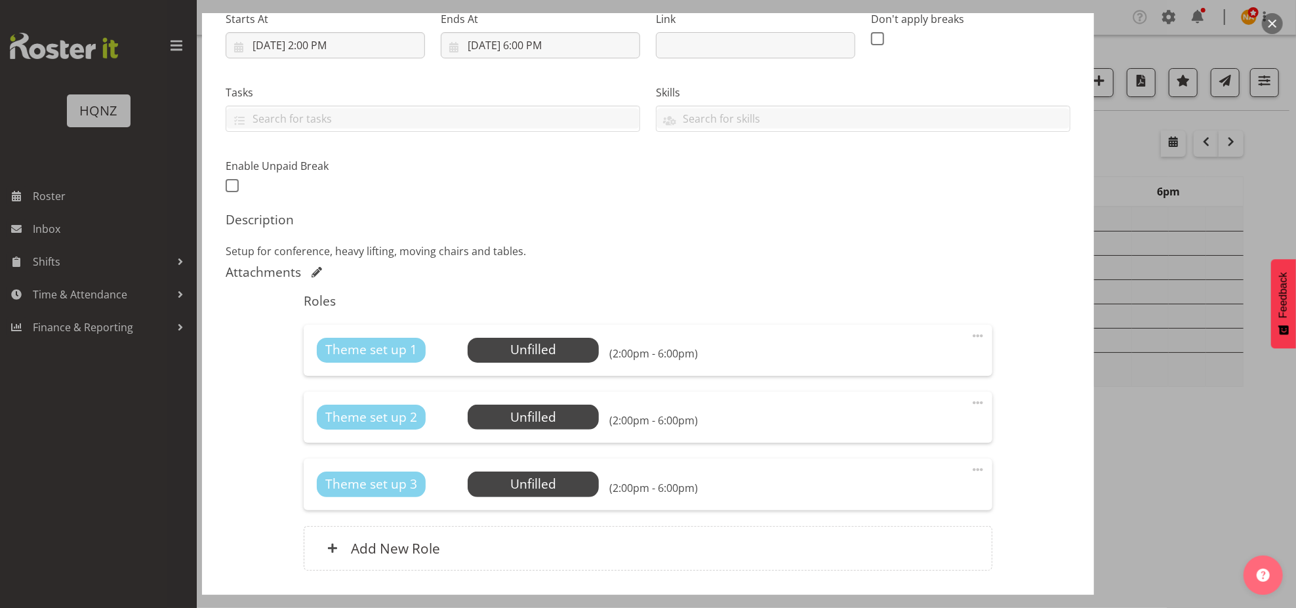
click at [1272, 31] on button "button" at bounding box center [1272, 23] width 21 height 21
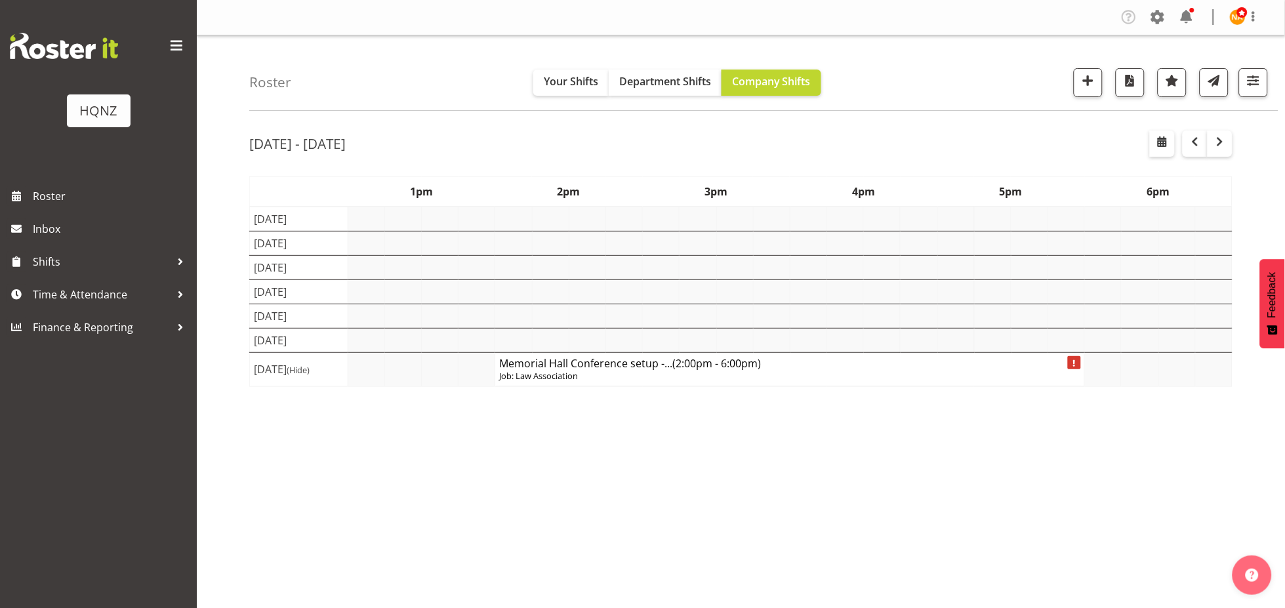
click at [1233, 152] on div "Oct 2nd - 8th, 2025 October 02 - 08, 2025 Today Day Week Fortnight Month calend…" at bounding box center [767, 383] width 1036 height 525
click at [1225, 152] on button "button" at bounding box center [1219, 144] width 25 height 26
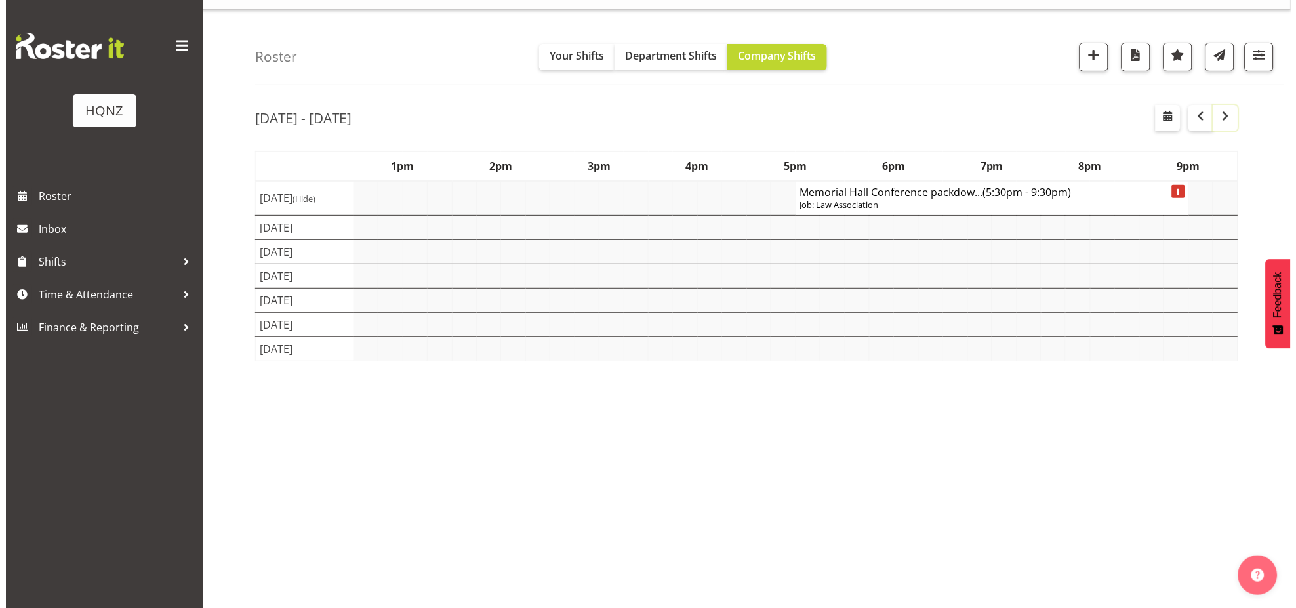
scroll to position [37, 0]
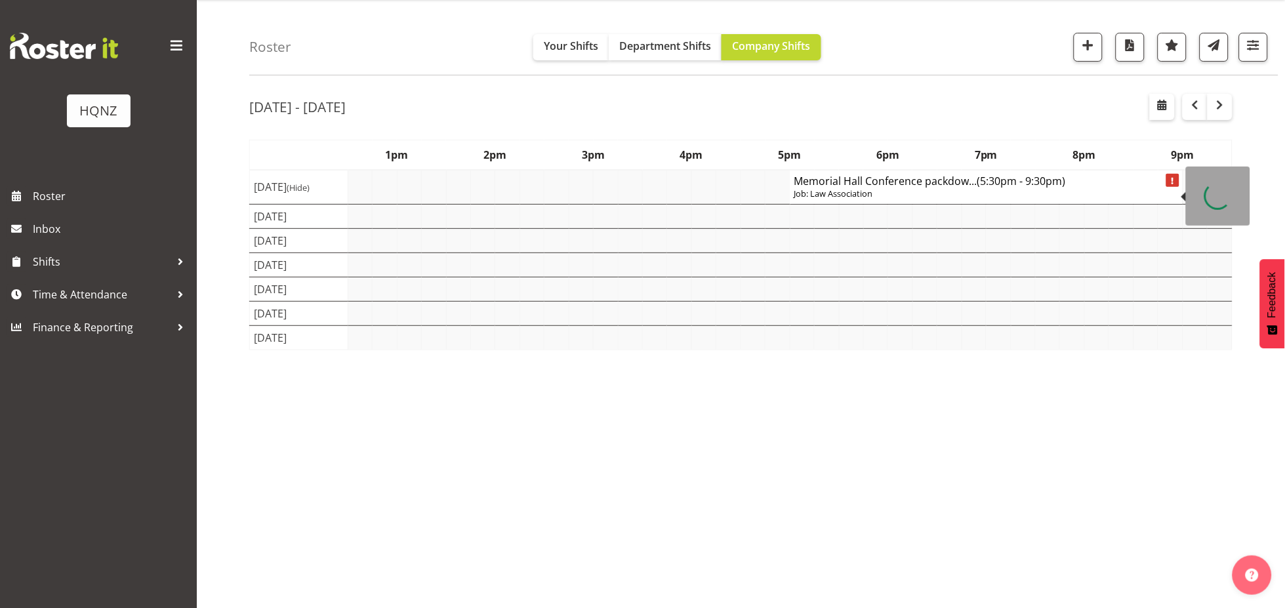
click at [887, 176] on h4 "Memorial Hall Conference packdow... (5:30pm - 9:30pm)" at bounding box center [986, 180] width 384 height 13
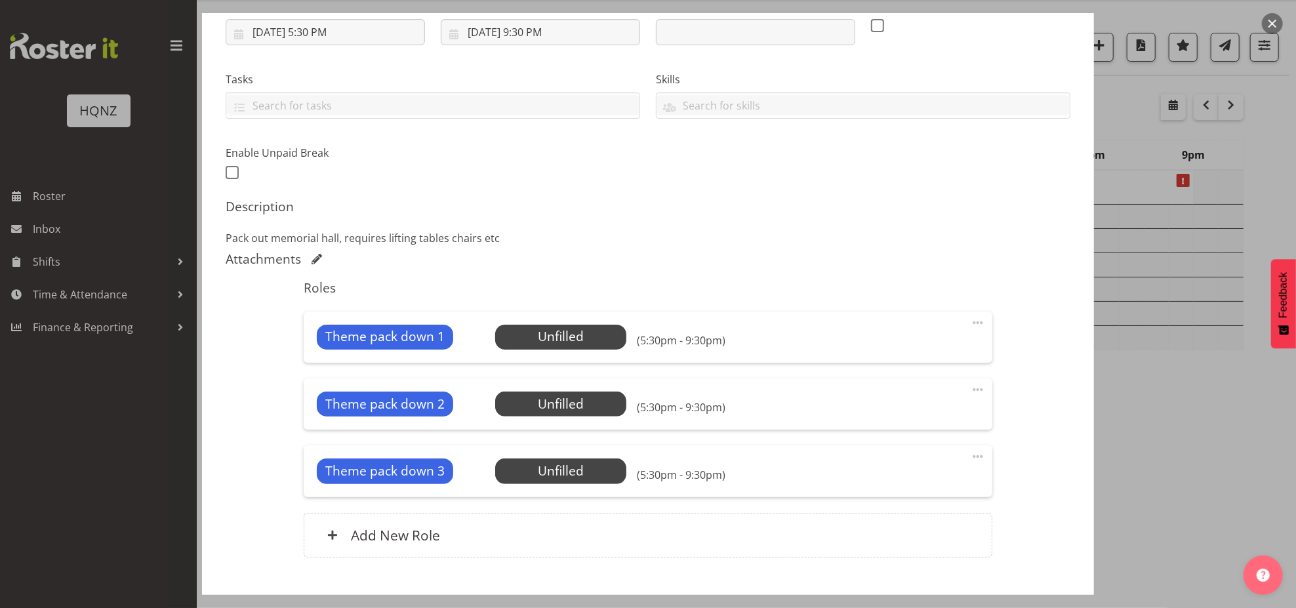
select select "10645"
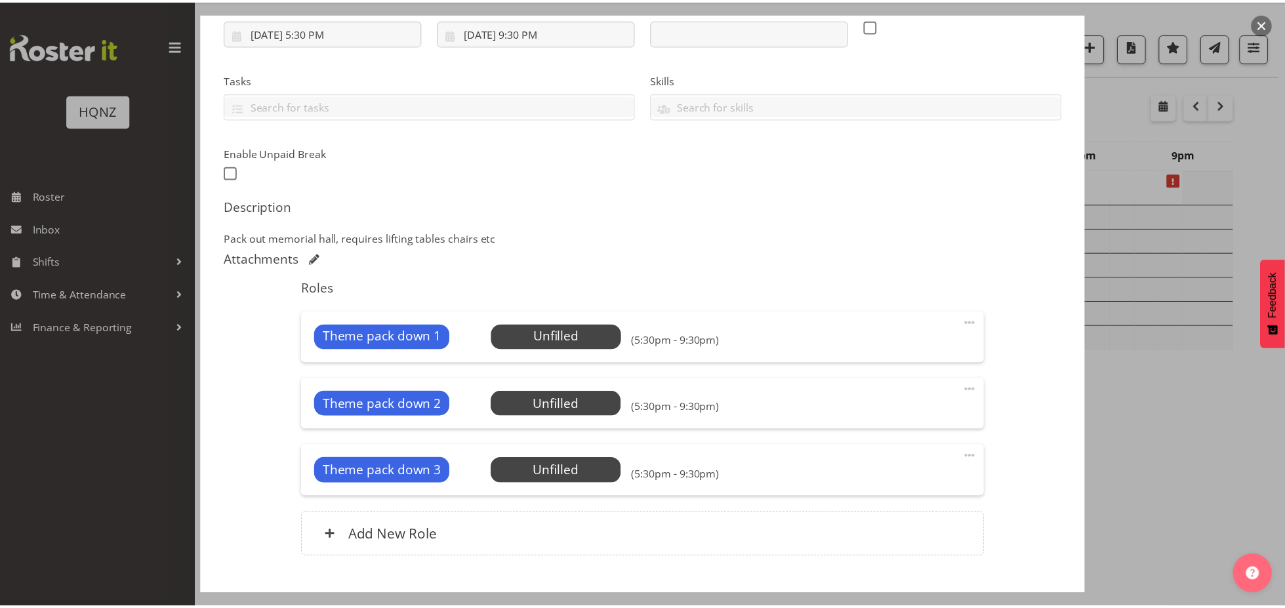
scroll to position [291, 0]
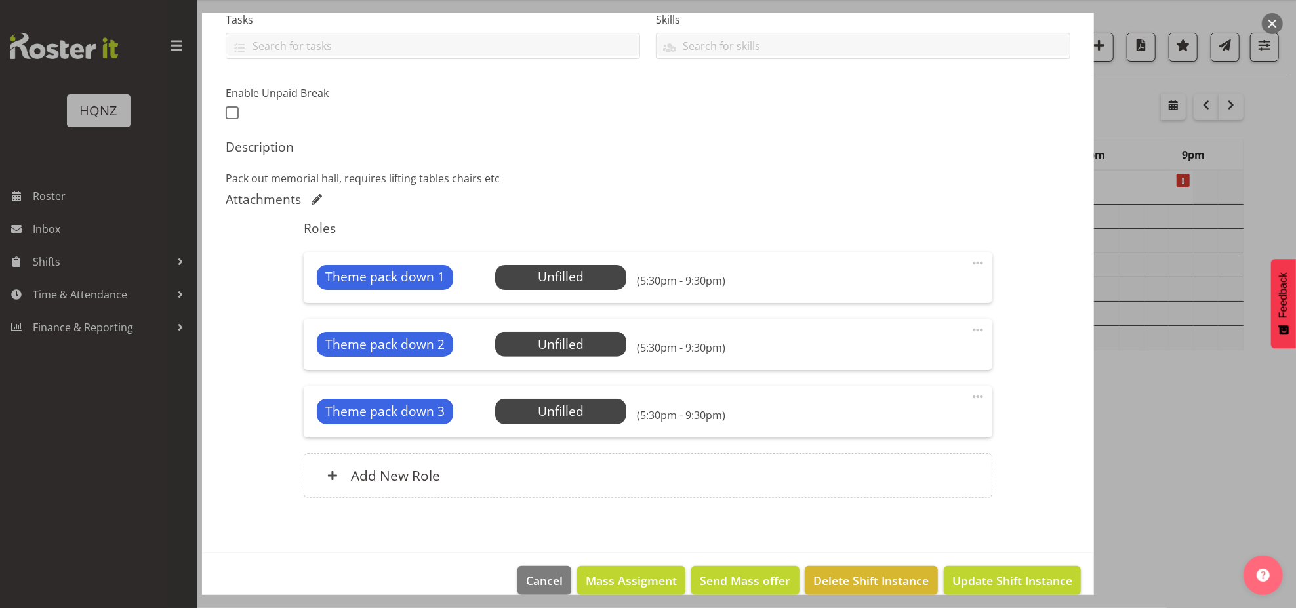
click at [1116, 266] on div at bounding box center [648, 304] width 1296 height 608
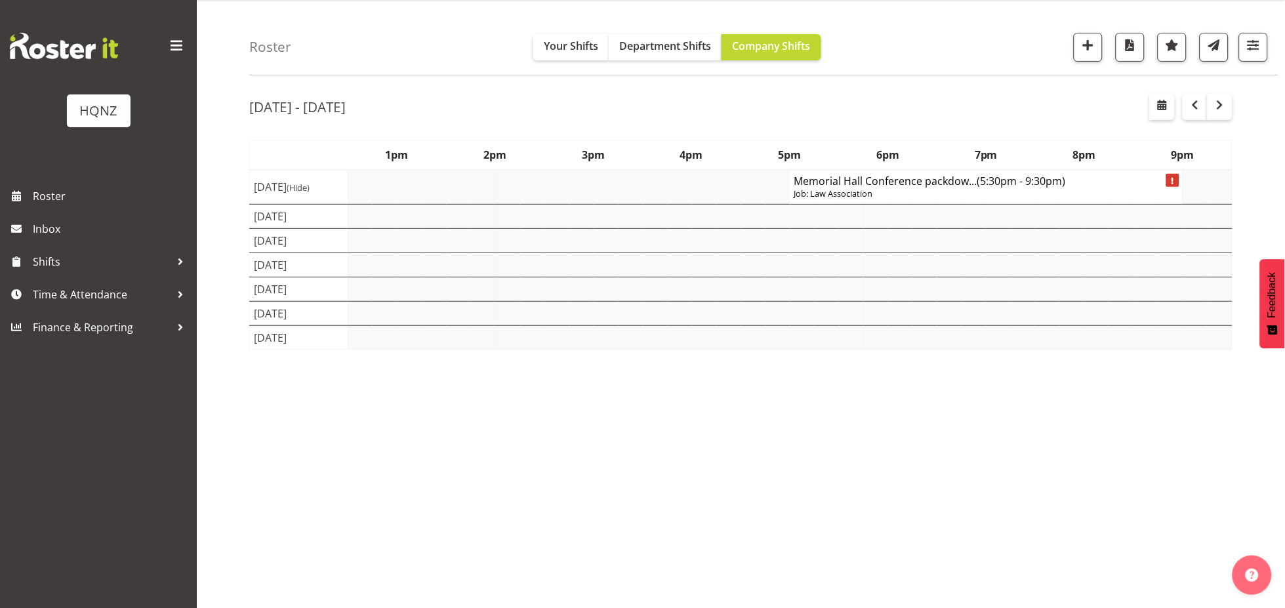
scroll to position [0, 0]
